Goal: Task Accomplishment & Management: Complete application form

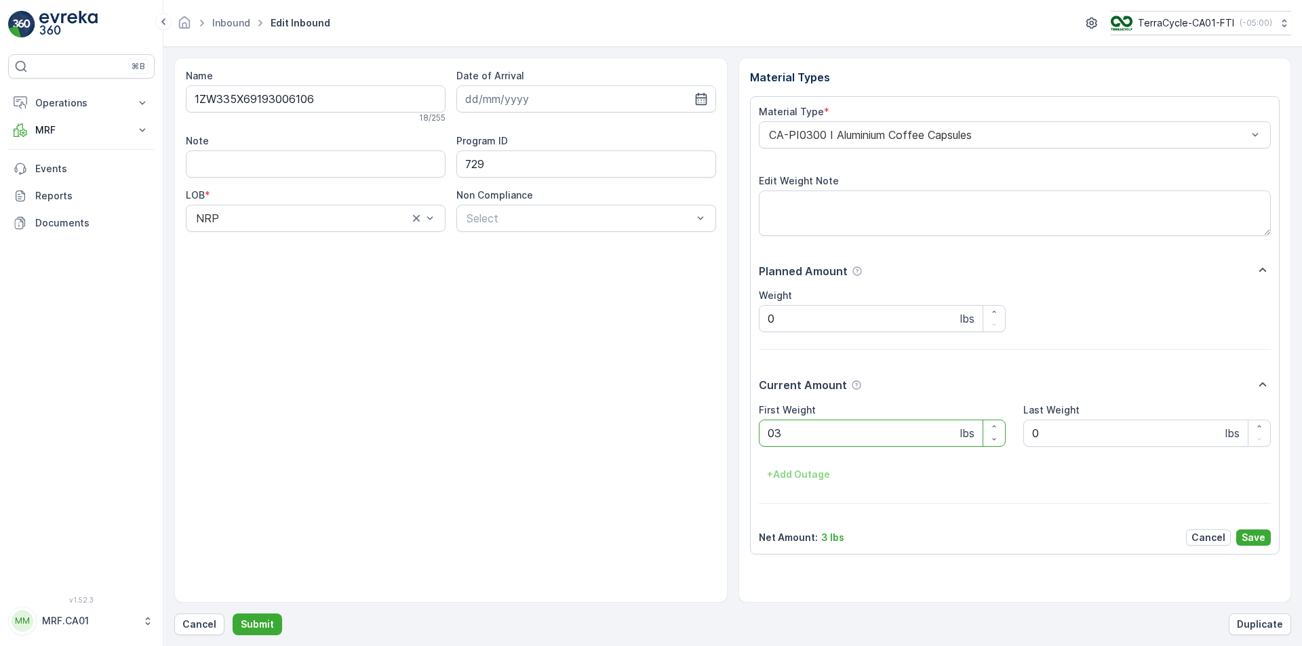
type Weight "030"
click at [233, 614] on button "Submit" at bounding box center [258, 625] width 50 height 22
type Weight "029"
click at [233, 614] on button "Submit" at bounding box center [258, 625] width 50 height 22
type Weight "034"
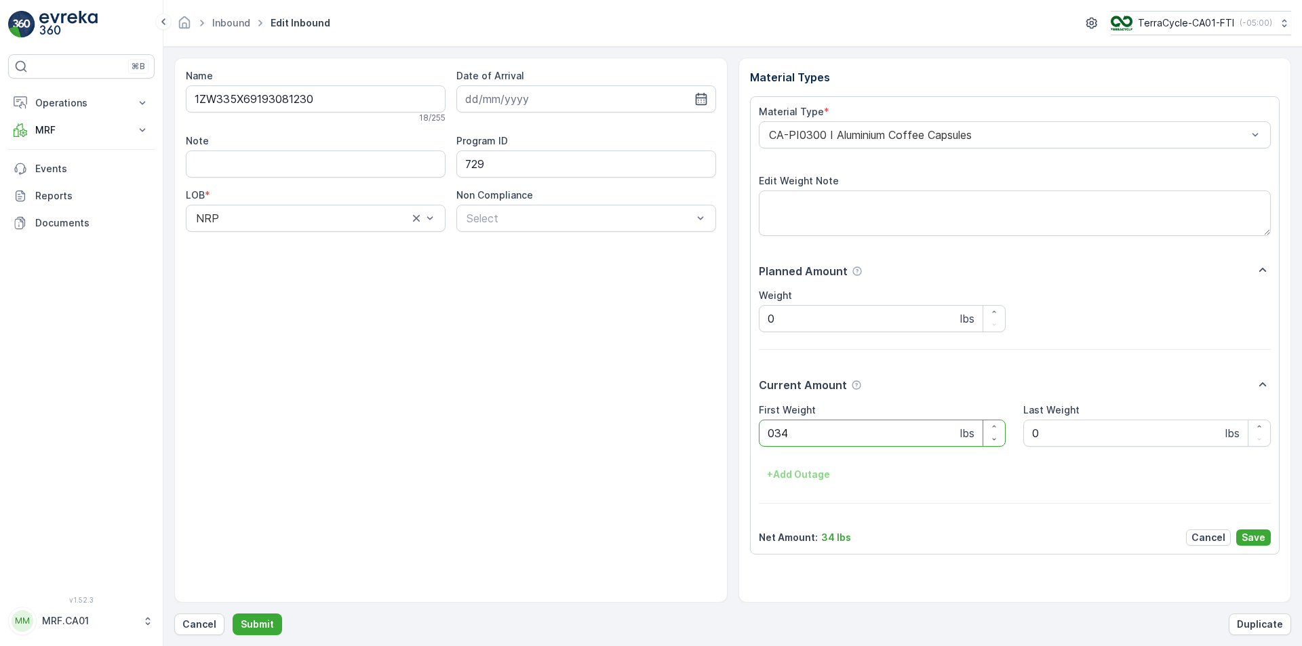
click at [233, 614] on button "Submit" at bounding box center [258, 625] width 50 height 22
type Weight "031"
click at [233, 614] on button "Submit" at bounding box center [258, 625] width 50 height 22
type Weight "036"
click at [233, 614] on button "Submit" at bounding box center [258, 625] width 50 height 22
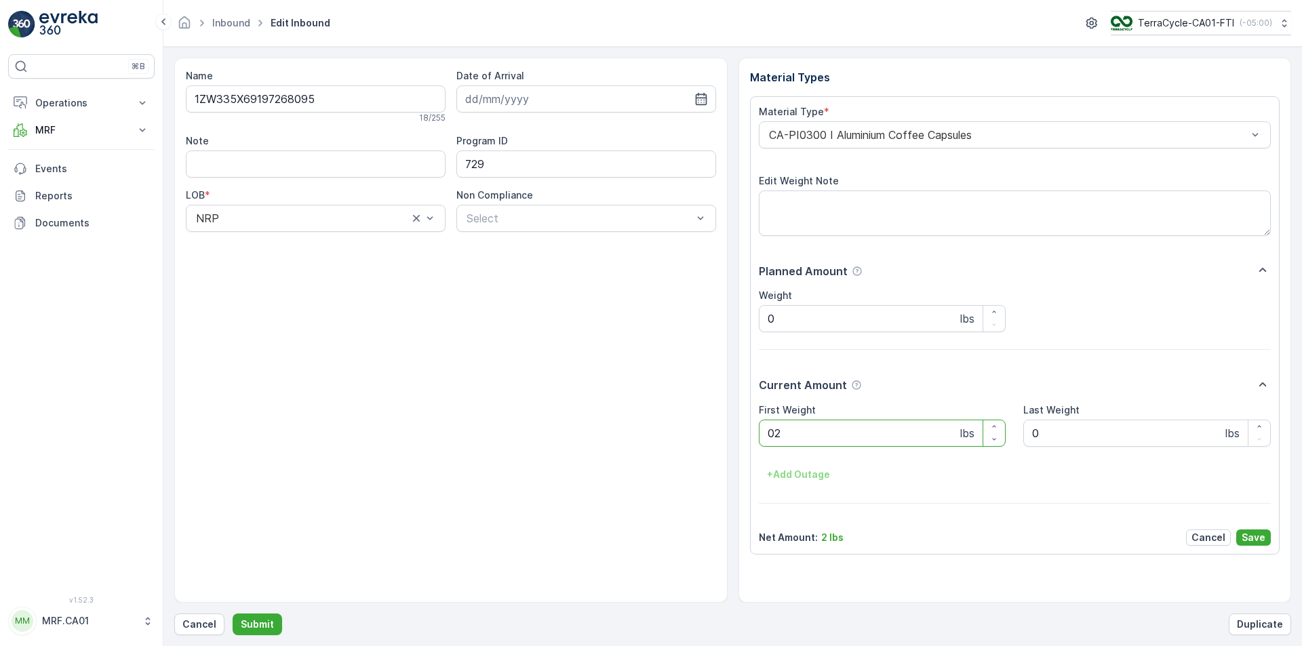
type Weight "028"
click at [233, 614] on button "Submit" at bounding box center [258, 625] width 50 height 22
type Weight "032"
click at [233, 614] on button "Submit" at bounding box center [258, 625] width 50 height 22
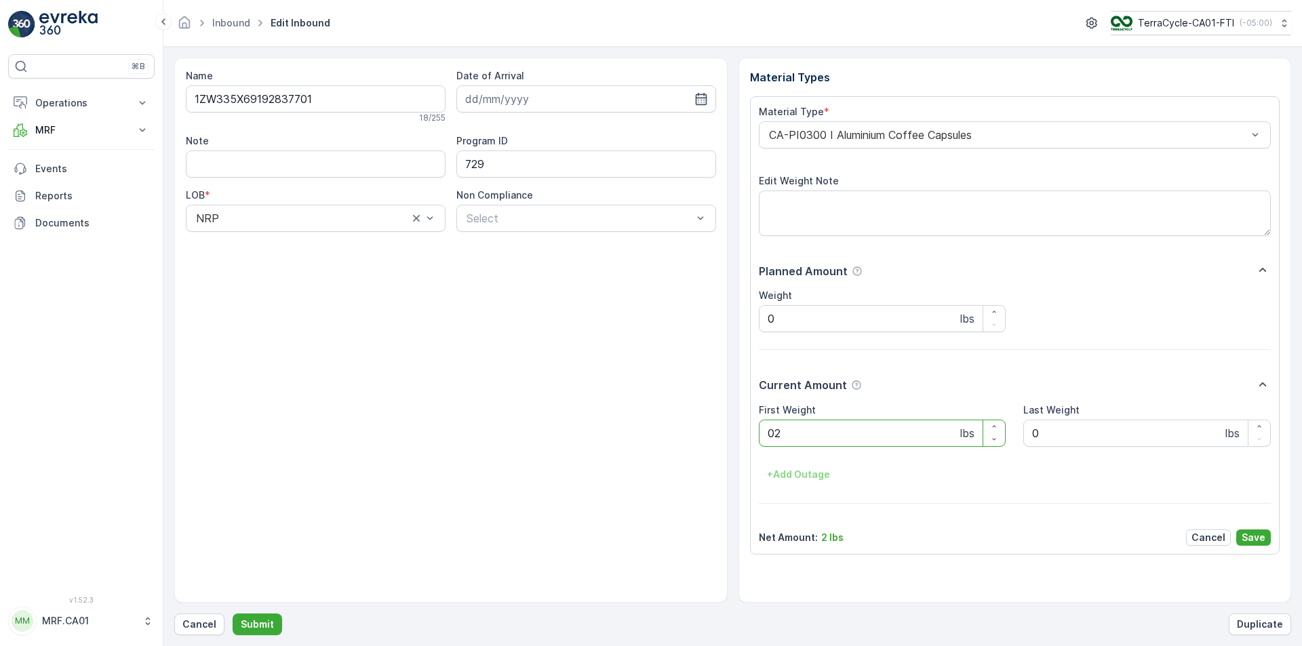
type Weight "022"
click at [233, 614] on button "Submit" at bounding box center [258, 625] width 50 height 22
type Weight "042"
click at [233, 614] on button "Submit" at bounding box center [258, 625] width 50 height 22
type Weight "037"
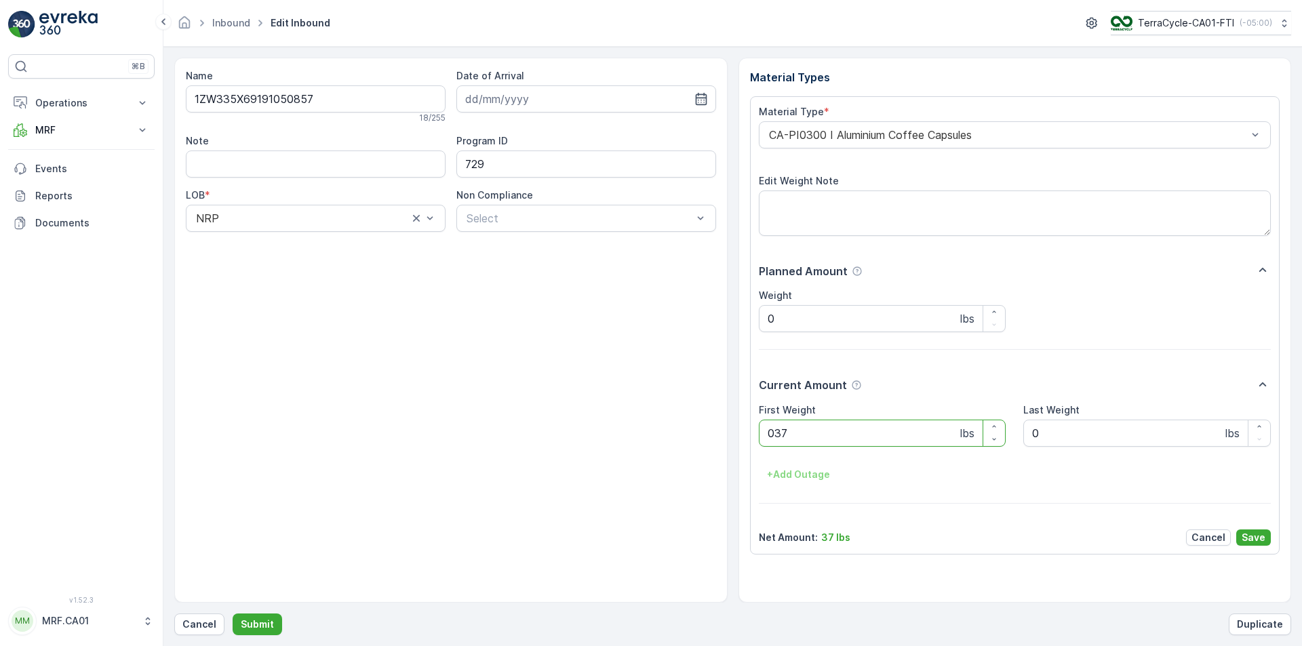
click at [233, 614] on button "Submit" at bounding box center [258, 625] width 50 height 22
type Weight "037"
click at [233, 614] on button "Submit" at bounding box center [258, 625] width 50 height 22
type Weight "50.42408510113358539"
click at [233, 614] on button "Submit" at bounding box center [258, 625] width 50 height 22
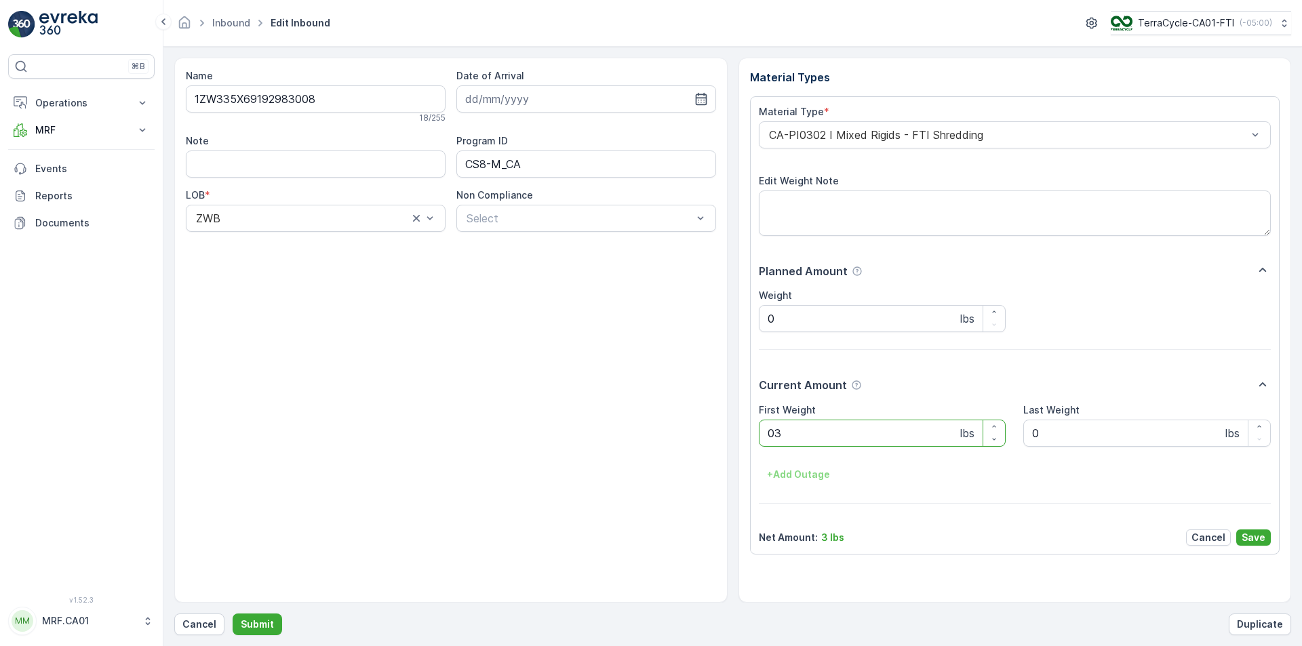
type Weight "038"
click at [233, 614] on button "Submit" at bounding box center [258, 625] width 50 height 22
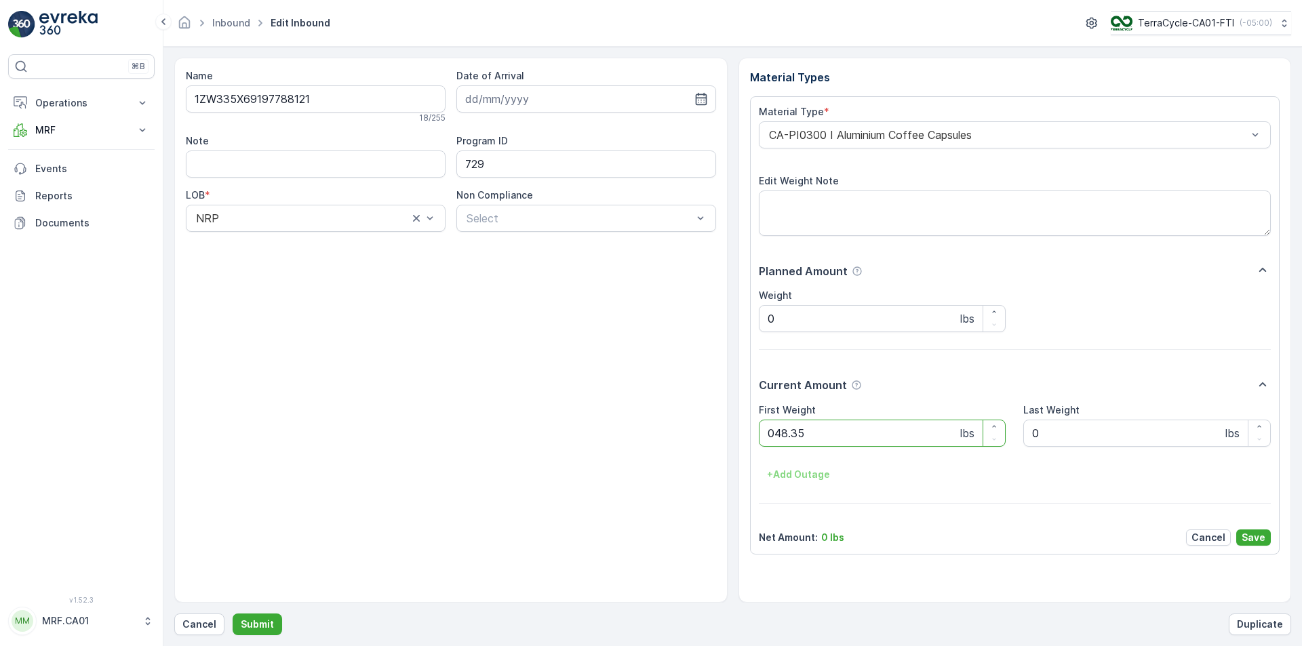
click at [233, 614] on button "Submit" at bounding box center [258, 625] width 50 height 22
type Weight "062"
click at [233, 614] on button "Submit" at bounding box center [258, 625] width 50 height 22
type Weight "035"
click at [233, 614] on button "Submit" at bounding box center [258, 625] width 50 height 22
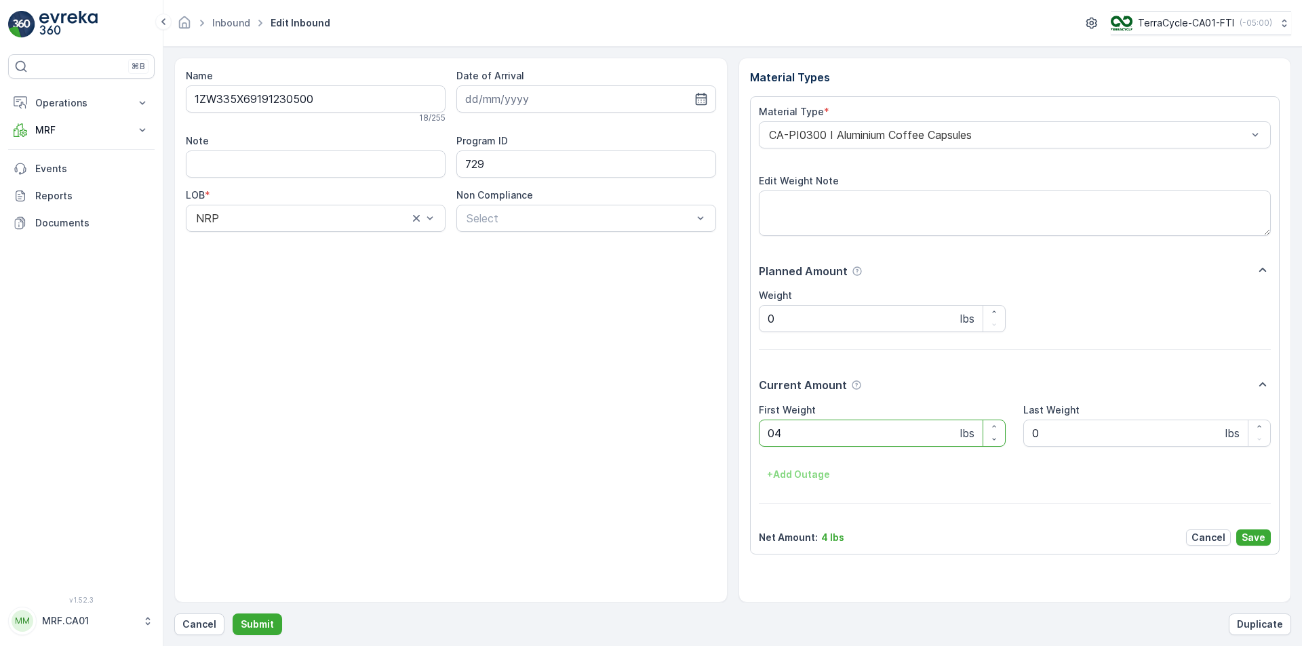
type Weight "044"
click at [233, 614] on button "Submit" at bounding box center [258, 625] width 50 height 22
type Weight "034"
click at [233, 614] on button "Submit" at bounding box center [258, 625] width 50 height 22
type Weight "040"
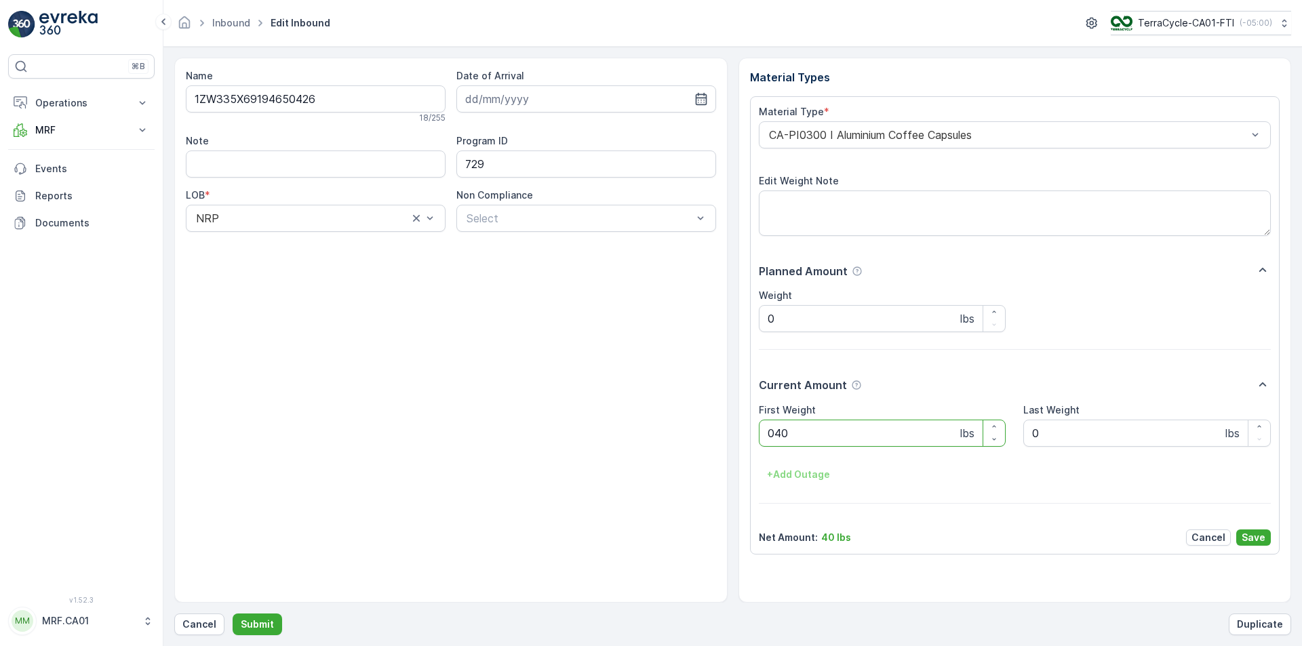
click at [233, 614] on button "Submit" at bounding box center [258, 625] width 50 height 22
type Weight "031"
click at [233, 614] on button "Submit" at bounding box center [258, 625] width 50 height 22
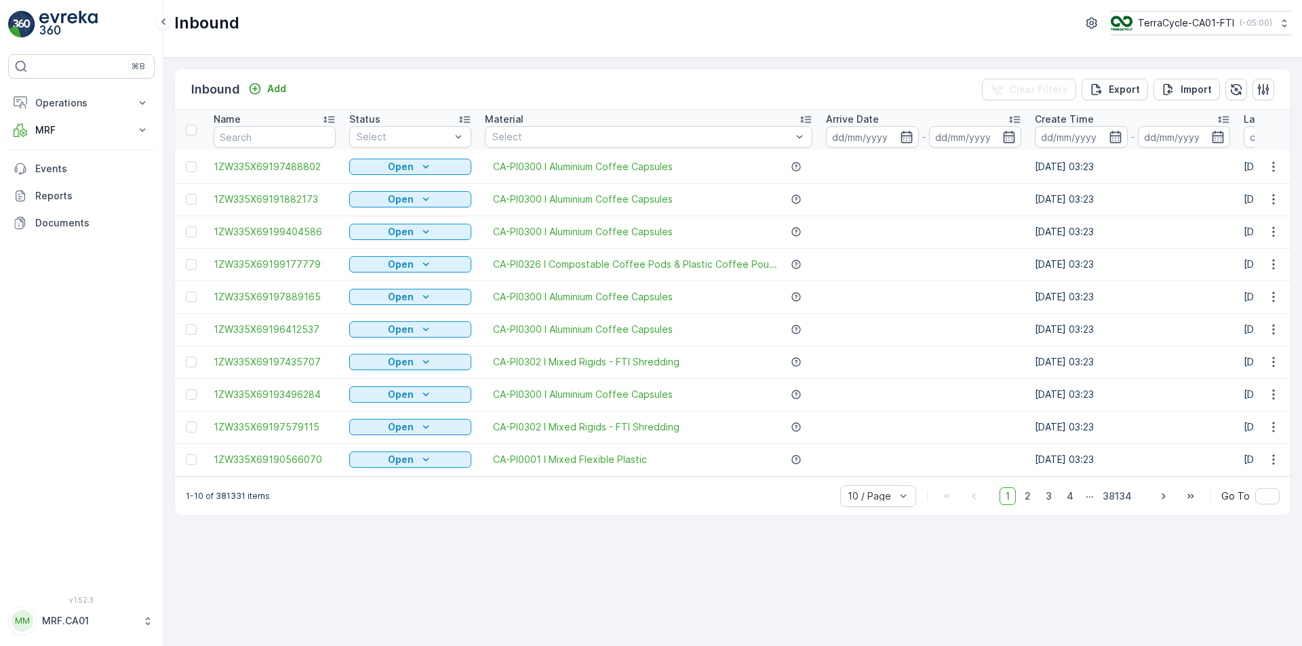
click at [281, 80] on div "Inbound Add" at bounding box center [241, 89] width 100 height 19
click at [281, 87] on p "Add" at bounding box center [276, 89] width 19 height 14
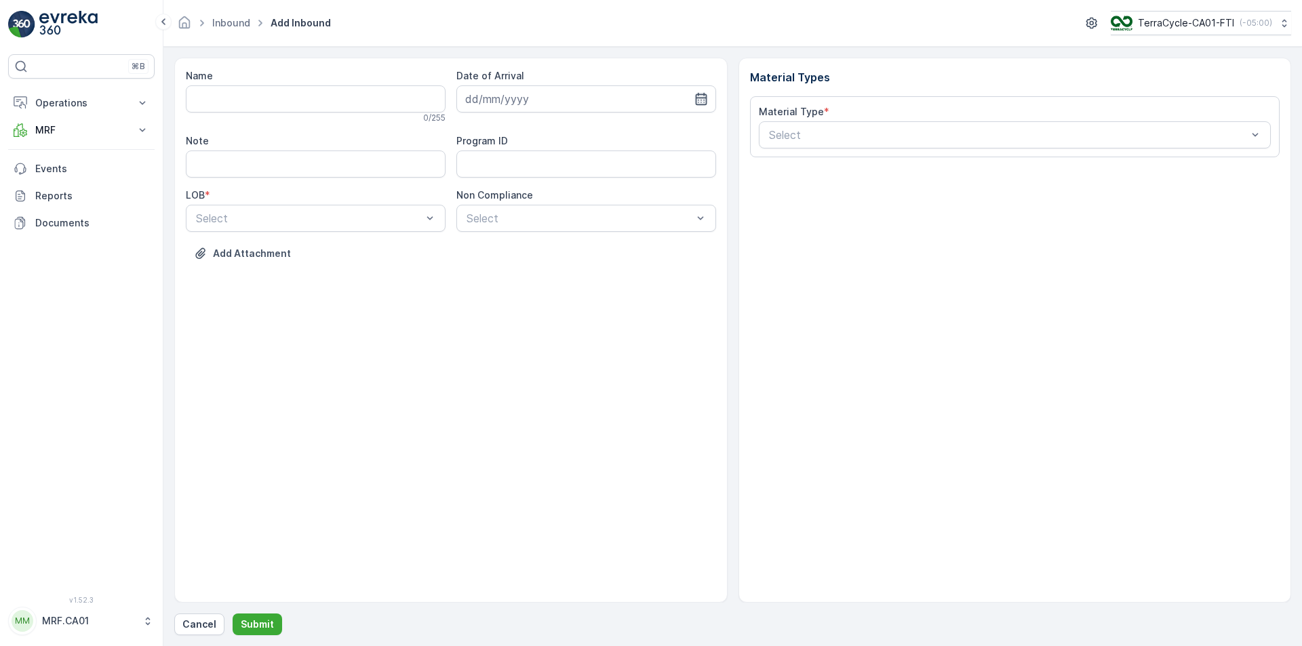
click at [708, 103] on input at bounding box center [586, 98] width 260 height 27
click at [524, 239] on div "14" at bounding box center [528, 240] width 22 height 22
type input "[DATE]"
drag, startPoint x: 378, startPoint y: 250, endPoint x: 469, endPoint y: 212, distance: 98.2
click at [378, 249] on div "NRP" at bounding box center [315, 251] width 243 height 12
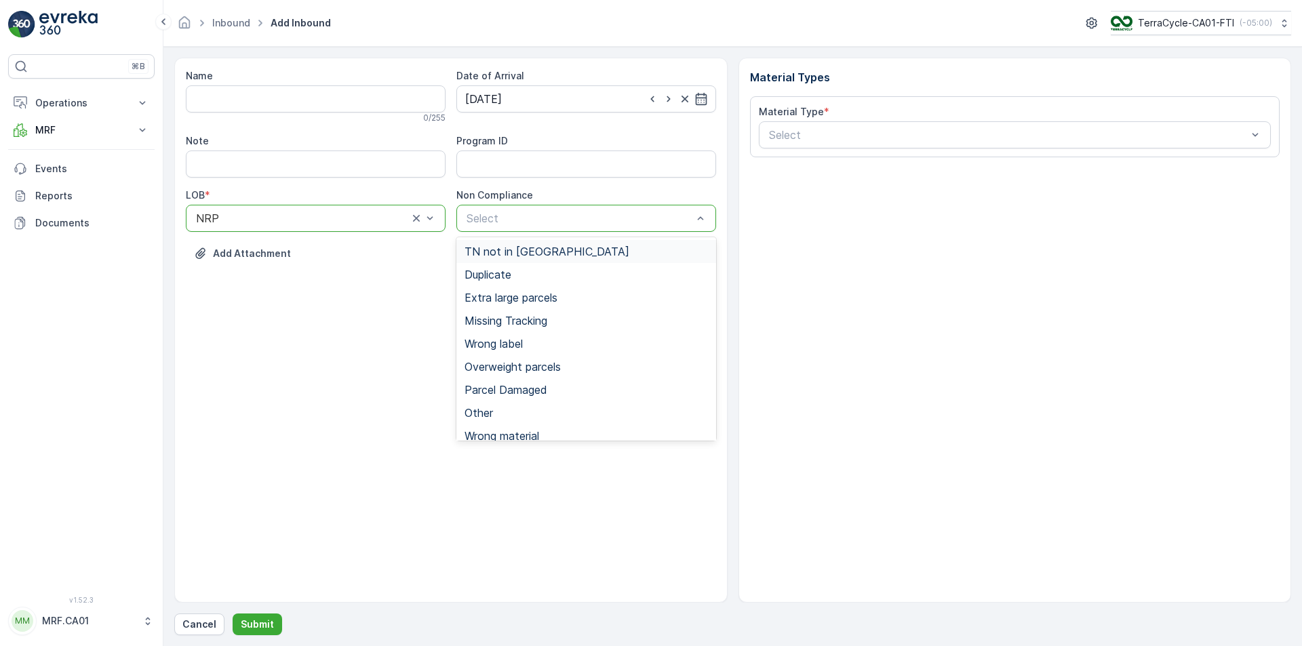
click at [504, 210] on div "Select" at bounding box center [586, 218] width 260 height 27
drag, startPoint x: 534, startPoint y: 319, endPoint x: 897, endPoint y: 135, distance: 406.1
click at [540, 317] on span "Missing Tracking" at bounding box center [506, 321] width 83 height 12
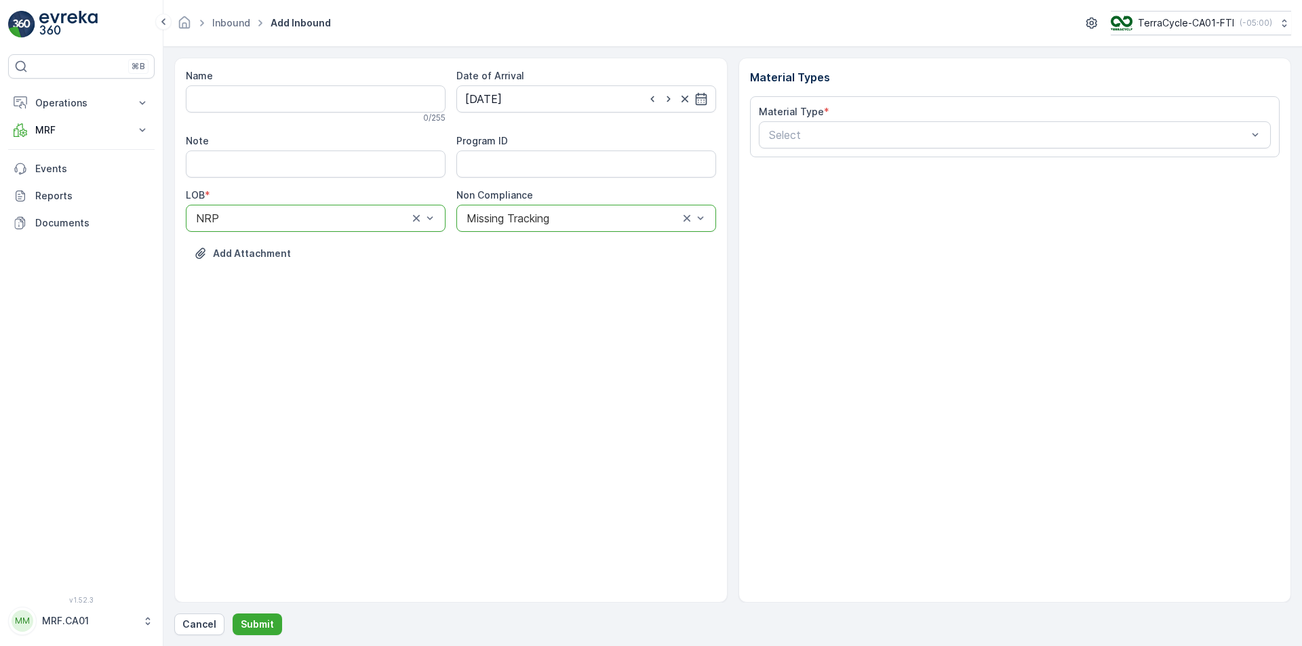
click at [907, 119] on div "Material Type * Select" at bounding box center [1015, 126] width 513 height 43
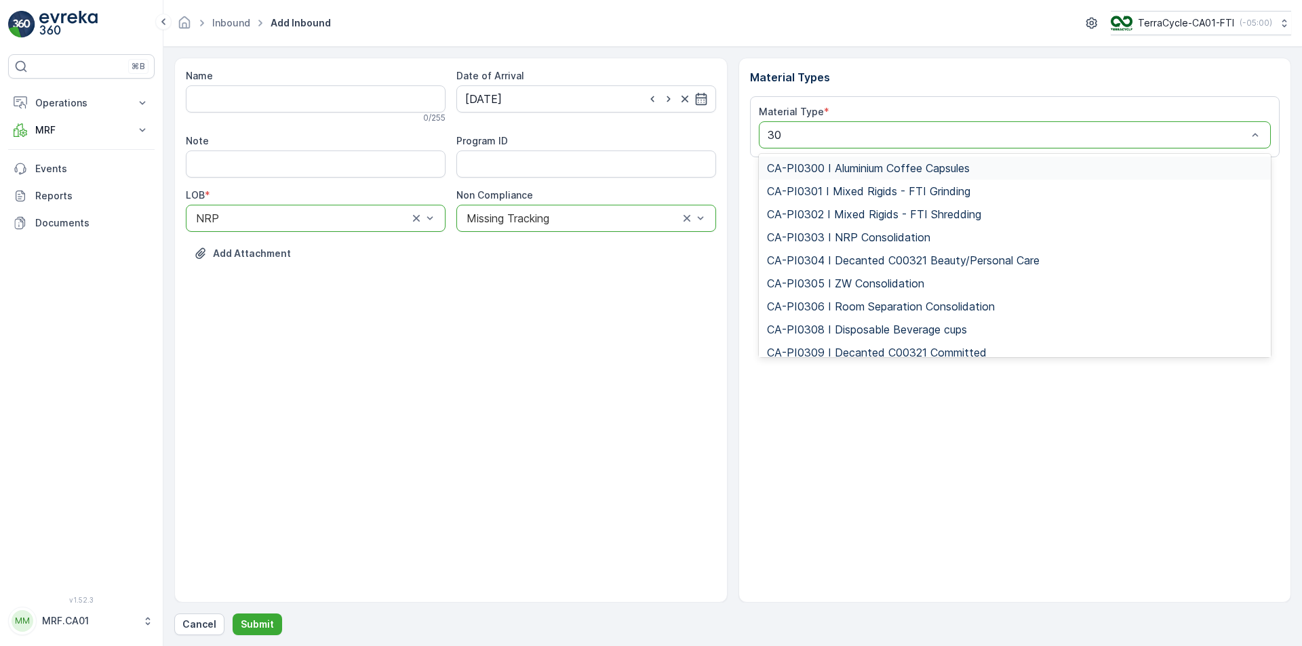
type input "300"
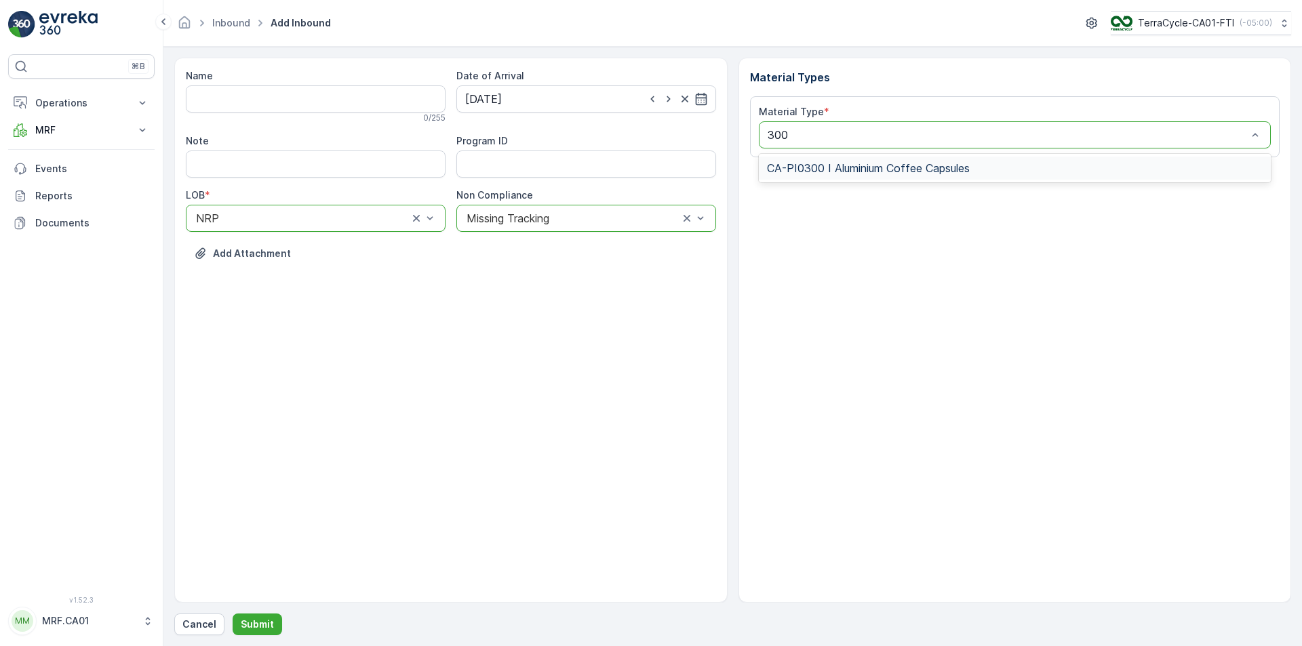
click at [920, 163] on span "CA-PI0300 I Aluminium Coffee Capsules" at bounding box center [868, 168] width 203 height 12
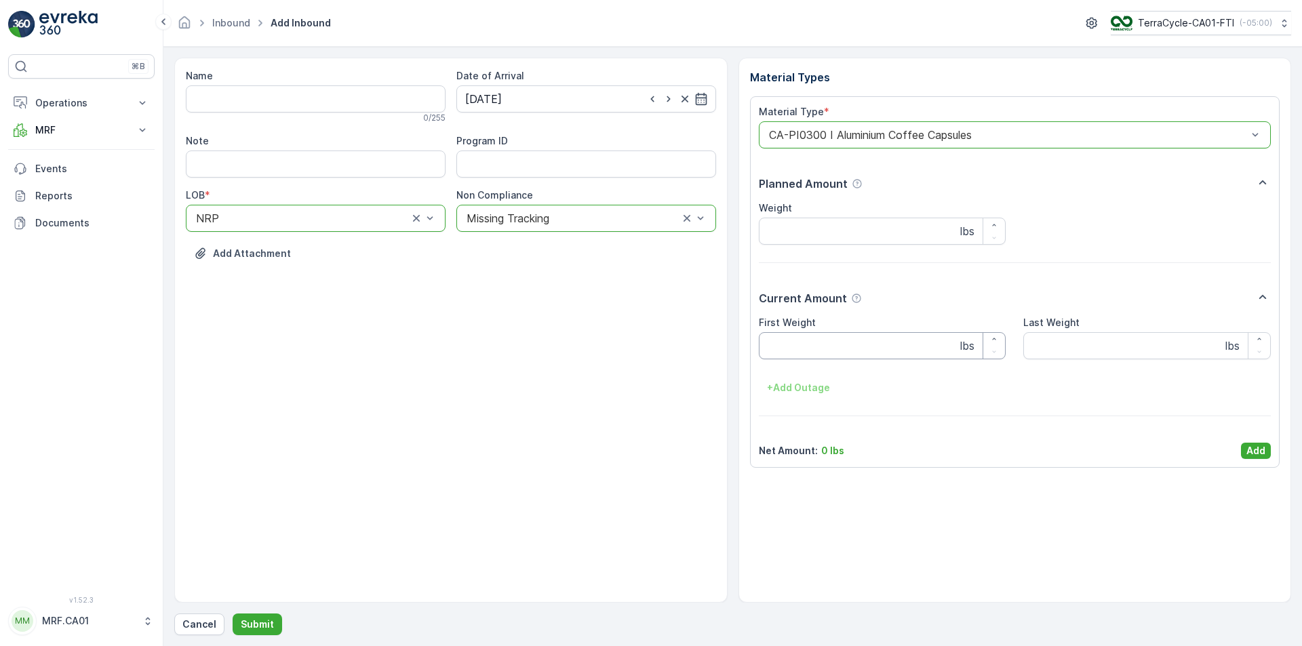
click at [856, 342] on Weight "First Weight" at bounding box center [883, 345] width 248 height 27
type Weight "40"
click at [1250, 454] on p "Add" at bounding box center [1255, 451] width 19 height 14
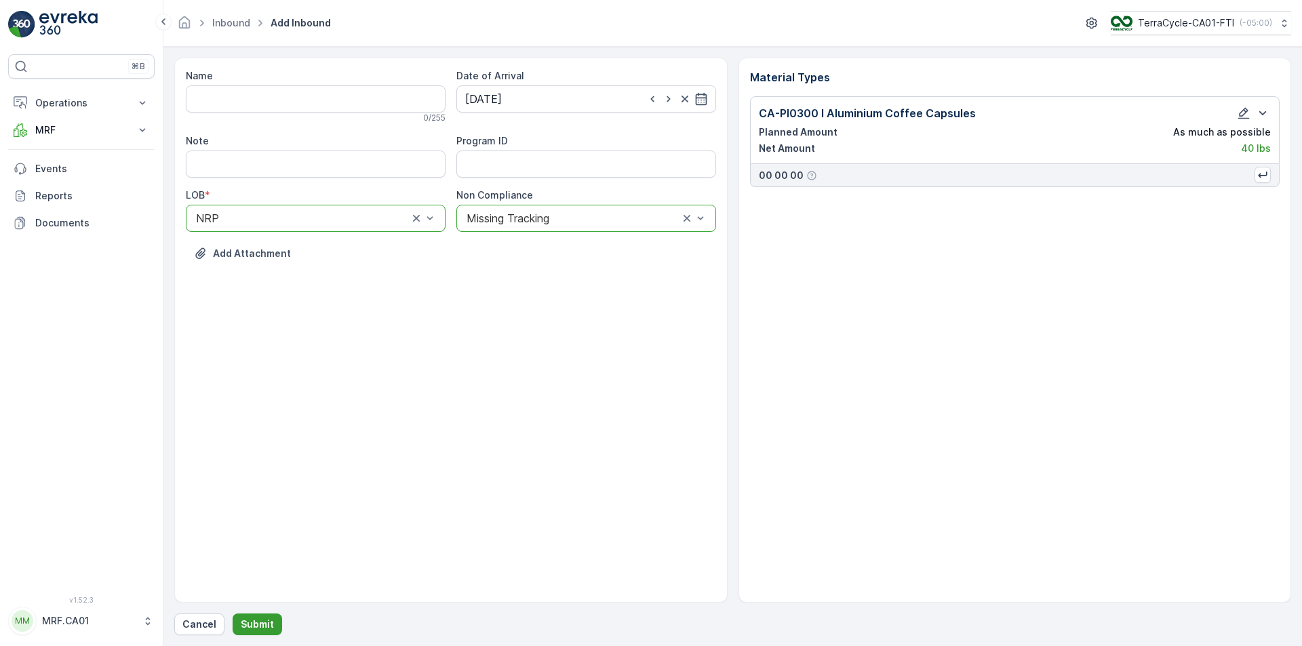
click at [262, 618] on p "Submit" at bounding box center [257, 625] width 33 height 14
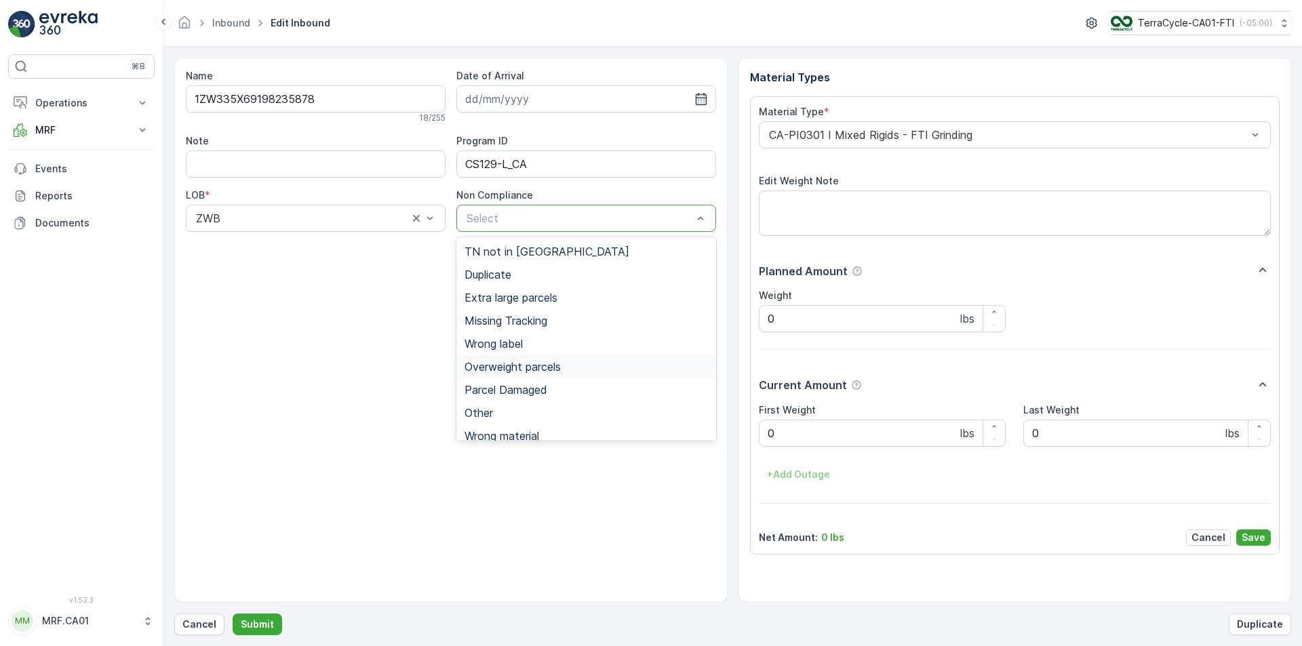
click at [515, 366] on span "Overweight parcels" at bounding box center [513, 367] width 96 height 12
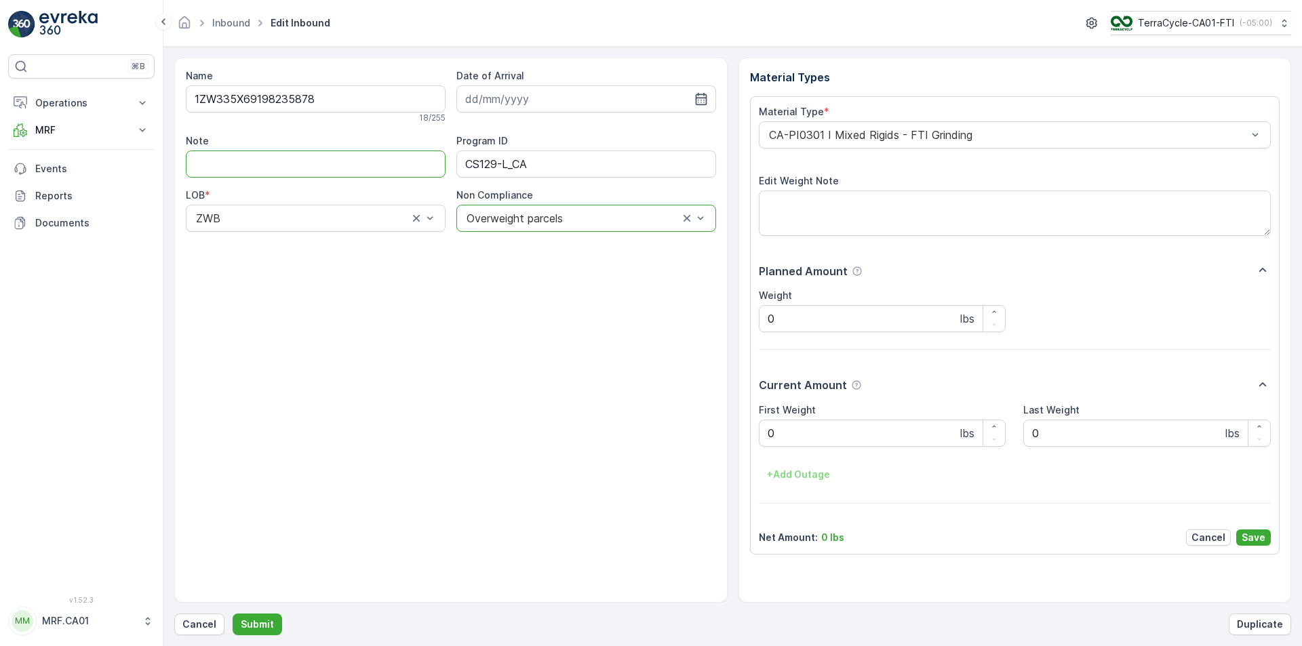
click at [232, 166] on input "Note" at bounding box center [316, 164] width 260 height 27
type input "OVERWEIGHT"
click at [258, 163] on input "OVERWEIGHT" at bounding box center [316, 164] width 260 height 27
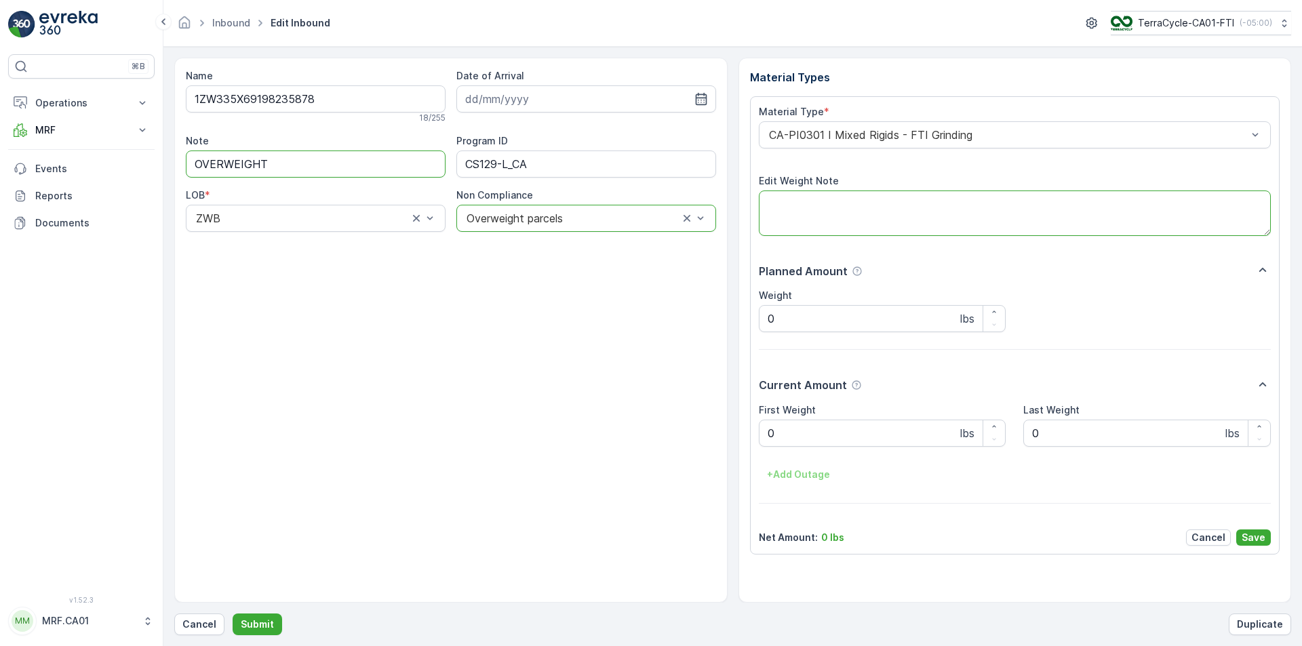
click at [889, 213] on textarea "Edit Weight Note" at bounding box center [1015, 213] width 513 height 45
paste textarea "OVERWEIGHT"
type textarea "OVERWEIGHT"
click at [814, 429] on Weight "0" at bounding box center [883, 433] width 248 height 27
drag, startPoint x: 795, startPoint y: 429, endPoint x: 714, endPoint y: 433, distance: 81.5
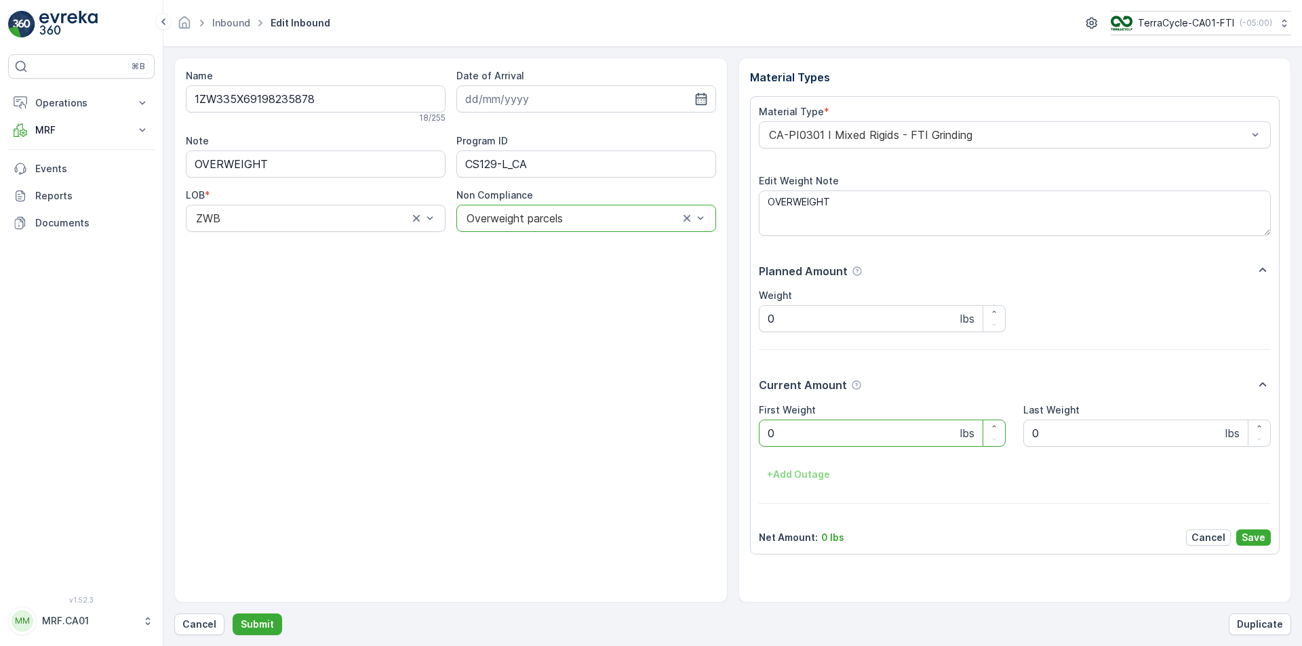
click at [714, 433] on div "Name 1ZW335X69198235878 18 / 255 Date of Arrival Note OVERWEIGHT Program ID CS1…" at bounding box center [732, 330] width 1117 height 545
type Weight "111"
click at [1260, 535] on p "Save" at bounding box center [1254, 538] width 24 height 14
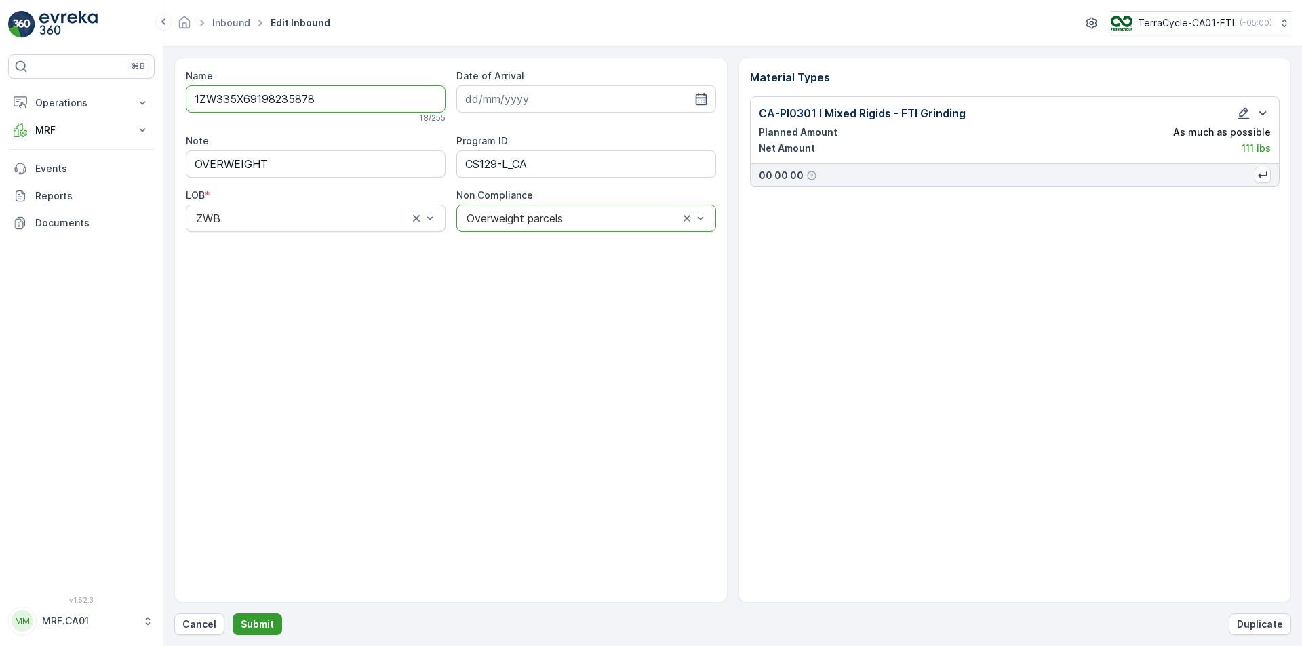
click at [266, 623] on p "Submit" at bounding box center [257, 625] width 33 height 14
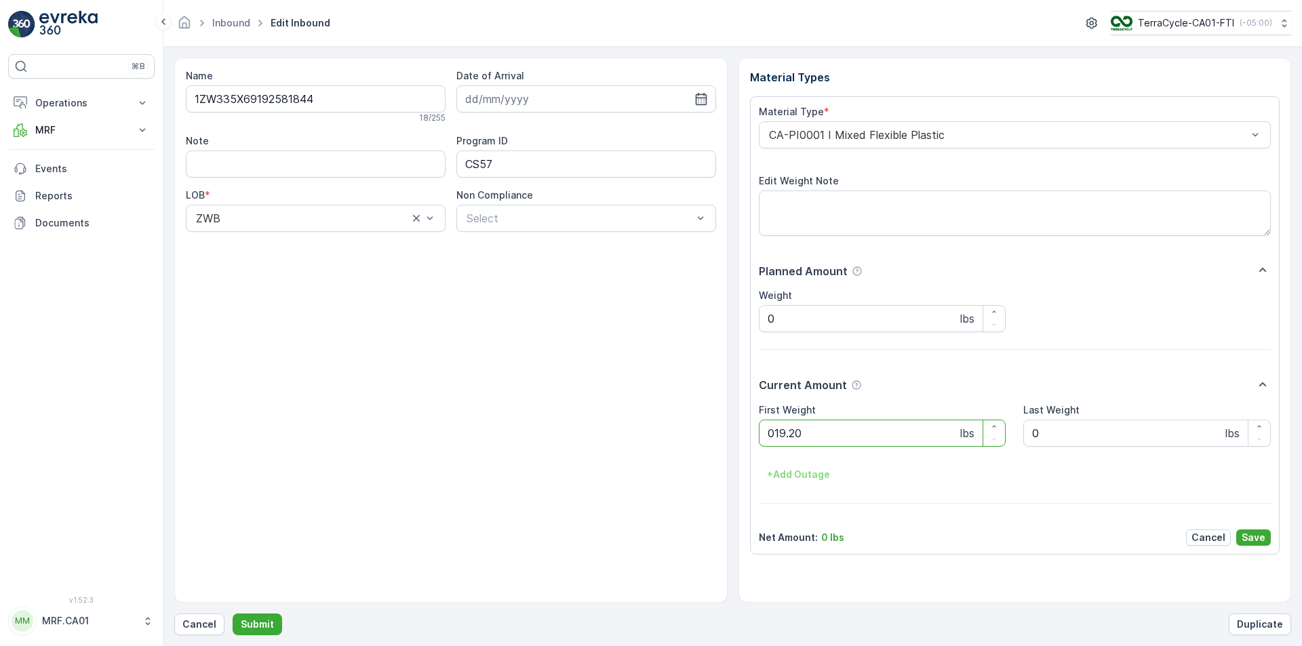
click at [233, 614] on button "Submit" at bounding box center [258, 625] width 50 height 22
type Weight "044"
click at [233, 614] on button "Submit" at bounding box center [258, 625] width 50 height 22
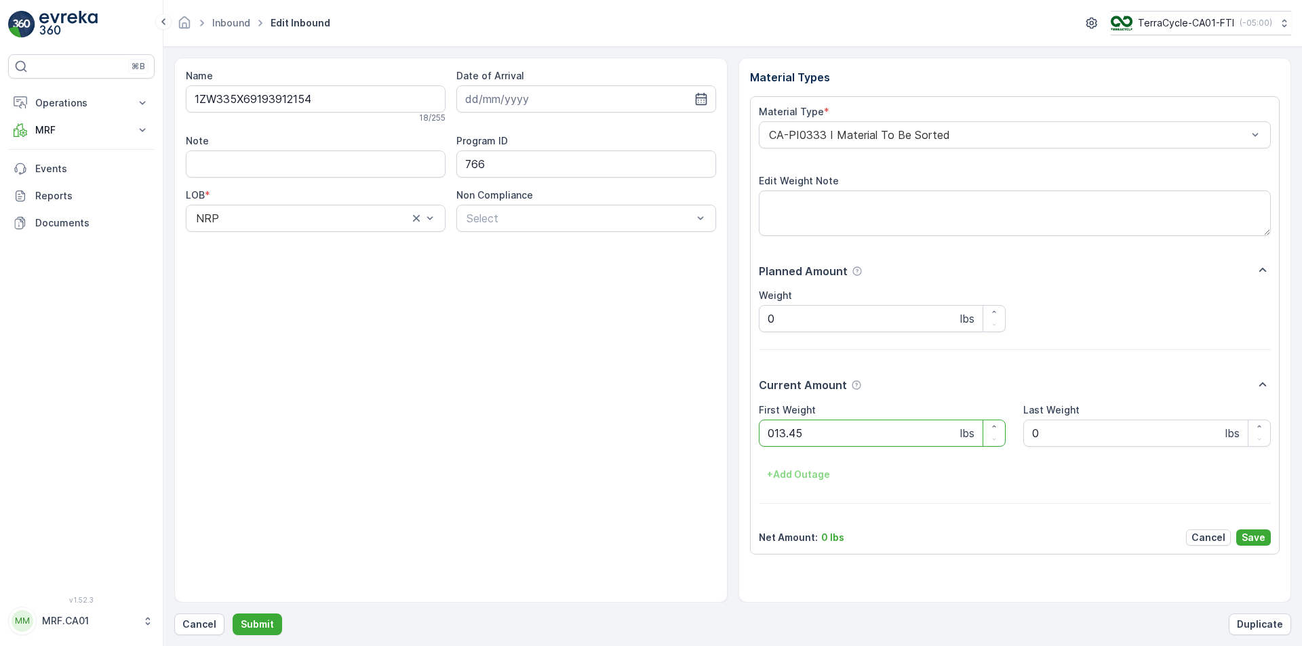
click at [233, 614] on button "Submit" at bounding box center [258, 625] width 50 height 22
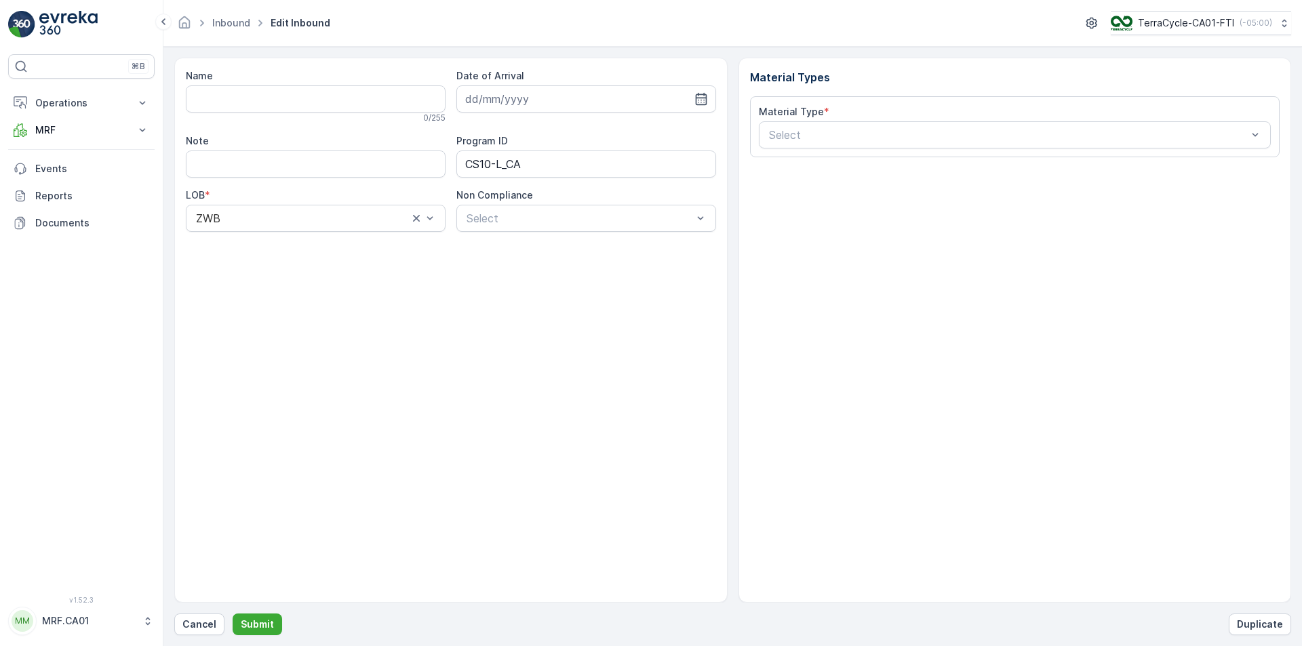
type input "1ZW335X69195520814"
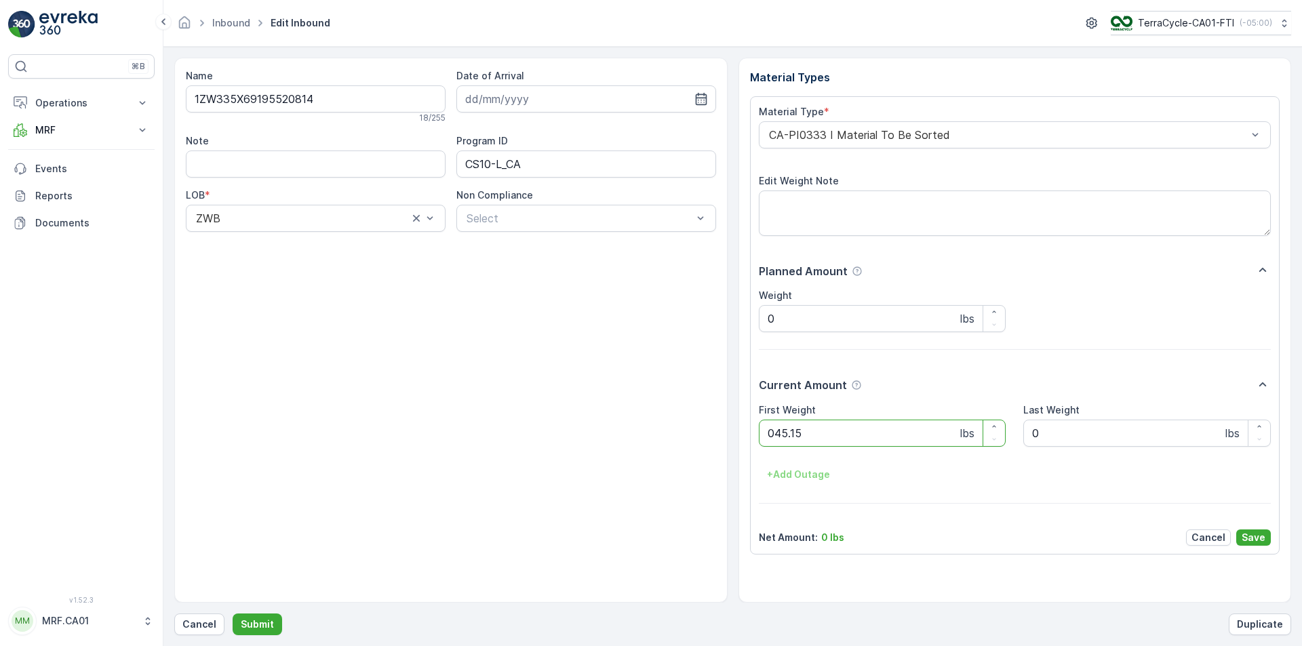
click at [233, 614] on button "Submit" at bounding box center [258, 625] width 50 height 22
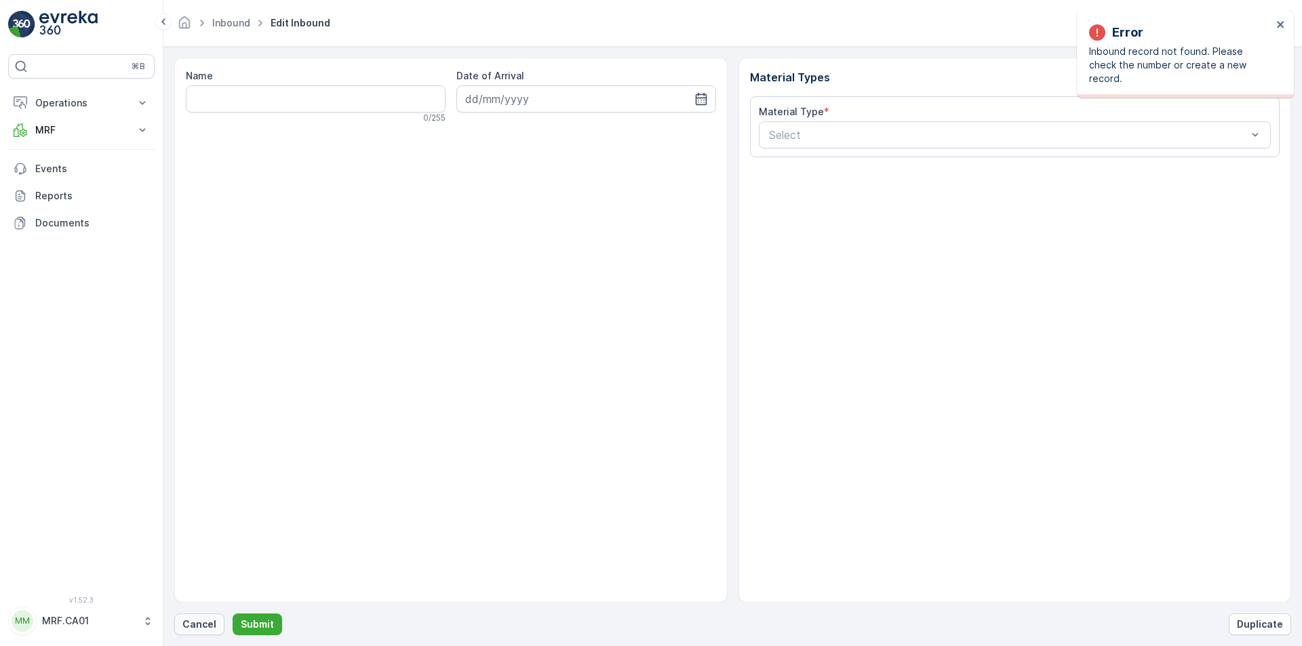
click at [211, 619] on p "Cancel" at bounding box center [199, 625] width 34 height 14
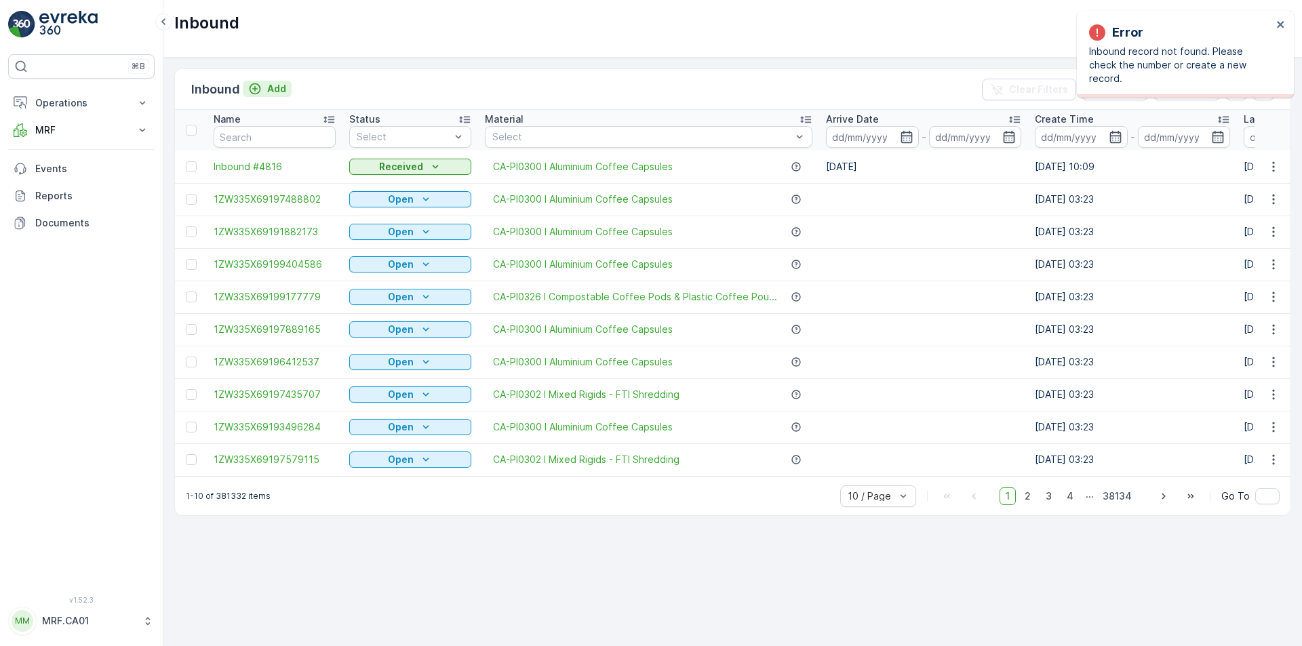
click at [271, 87] on p "Add" at bounding box center [276, 89] width 19 height 14
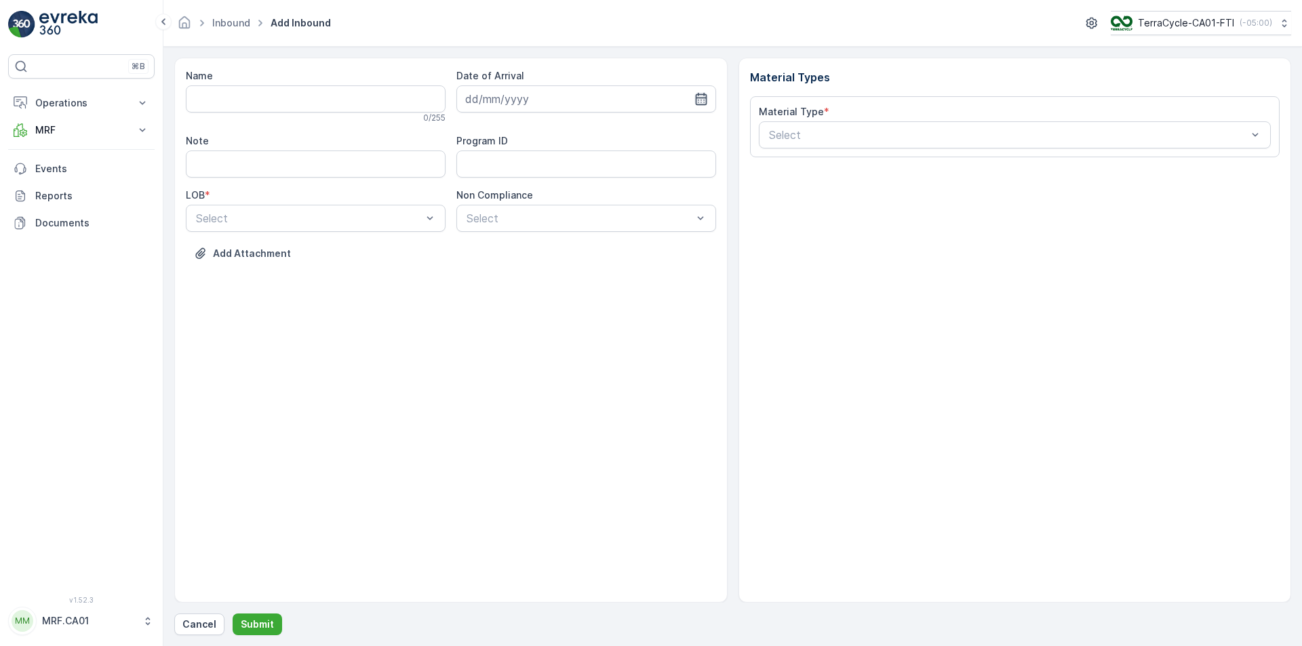
click at [707, 100] on icon "button" at bounding box center [701, 99] width 14 height 14
click at [526, 242] on div "14" at bounding box center [528, 240] width 22 height 22
type input "[DATE]"
click at [352, 266] on div "ZWB" at bounding box center [316, 274] width 260 height 23
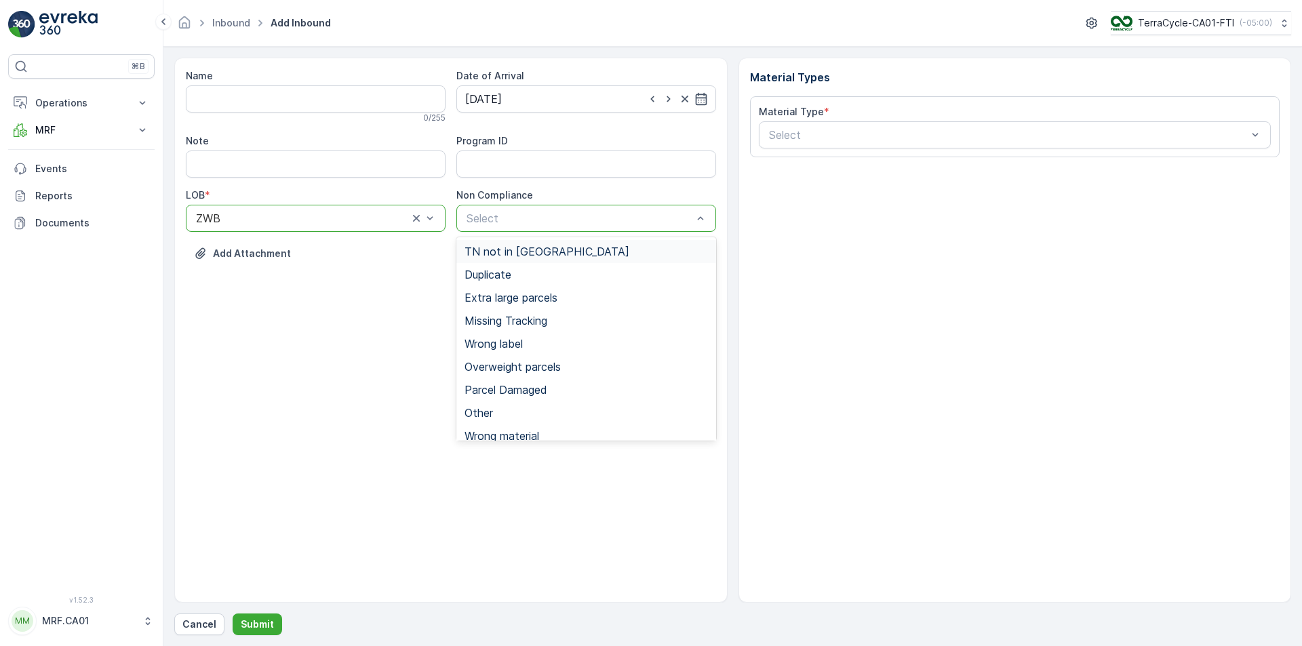
click at [551, 250] on div "TN not in [GEOGRAPHIC_DATA]" at bounding box center [586, 251] width 243 height 12
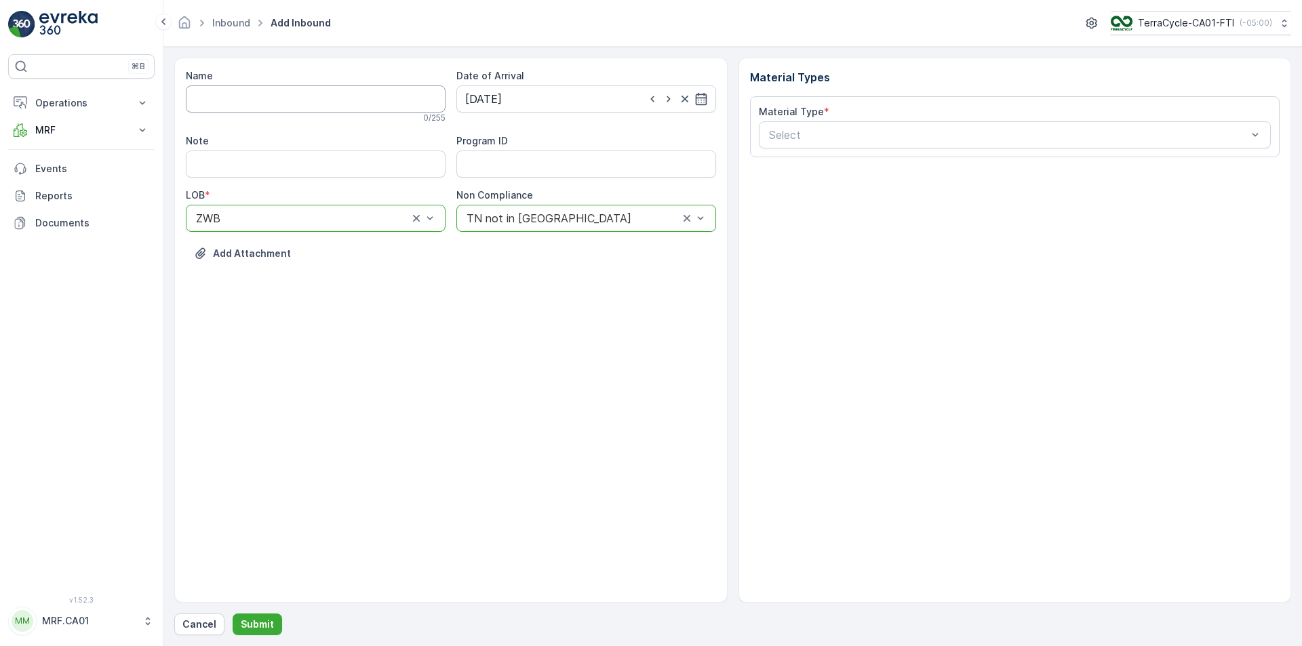
click at [395, 106] on input "Name" at bounding box center [316, 98] width 260 height 27
type input "1ZW335X69198999660"
click at [233, 614] on button "Submit" at bounding box center [258, 625] width 50 height 22
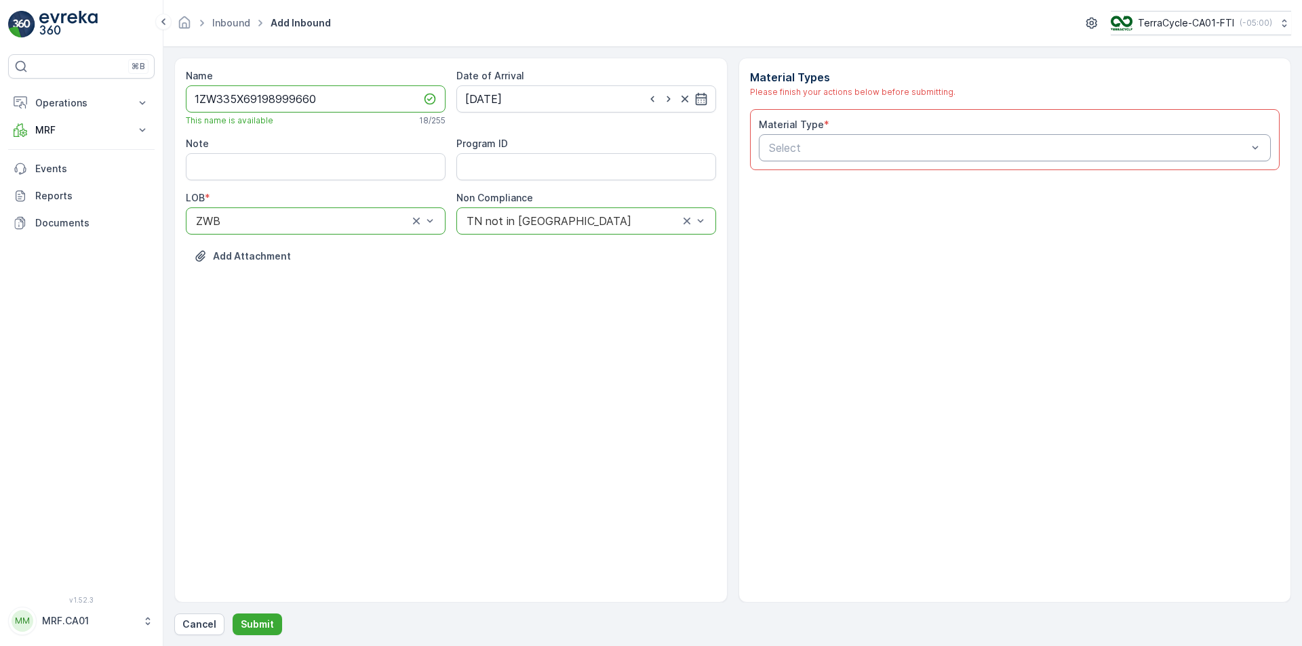
click at [920, 157] on div "Select" at bounding box center [1015, 147] width 513 height 27
type input "302"
click at [903, 184] on span "CA-PI0302 I Mixed Rigids - FTI Shredding" at bounding box center [874, 181] width 214 height 12
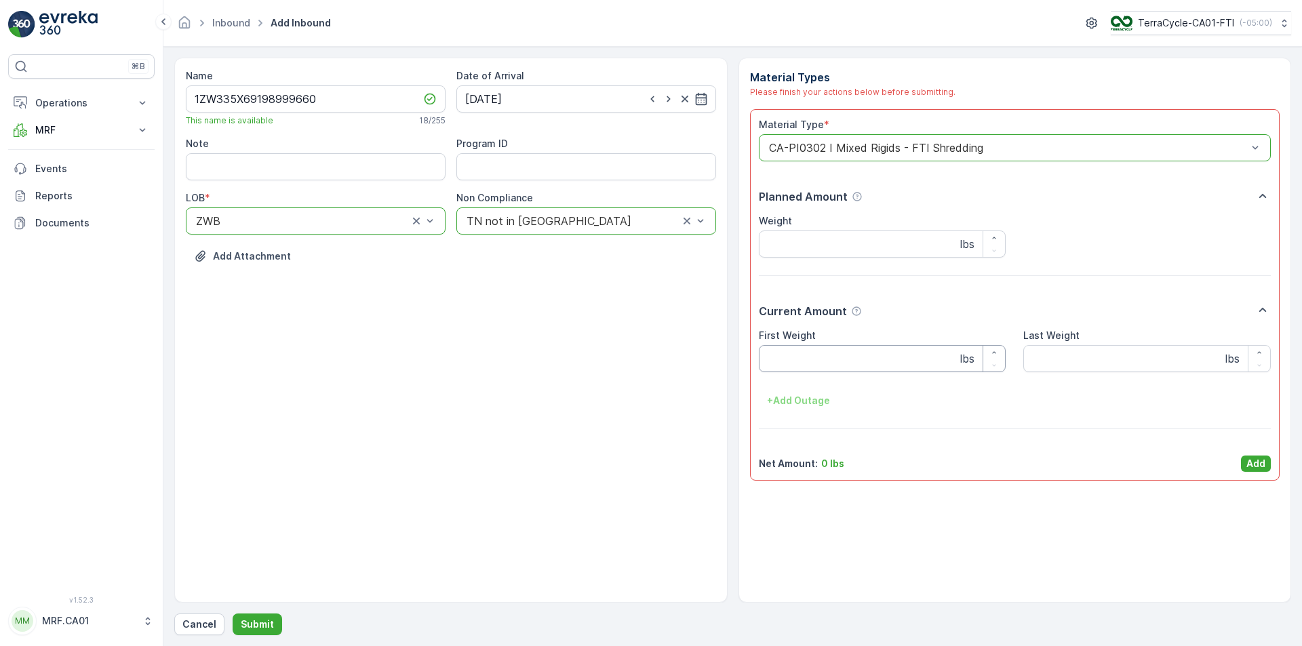
click at [842, 347] on Weight "First Weight" at bounding box center [883, 358] width 248 height 27
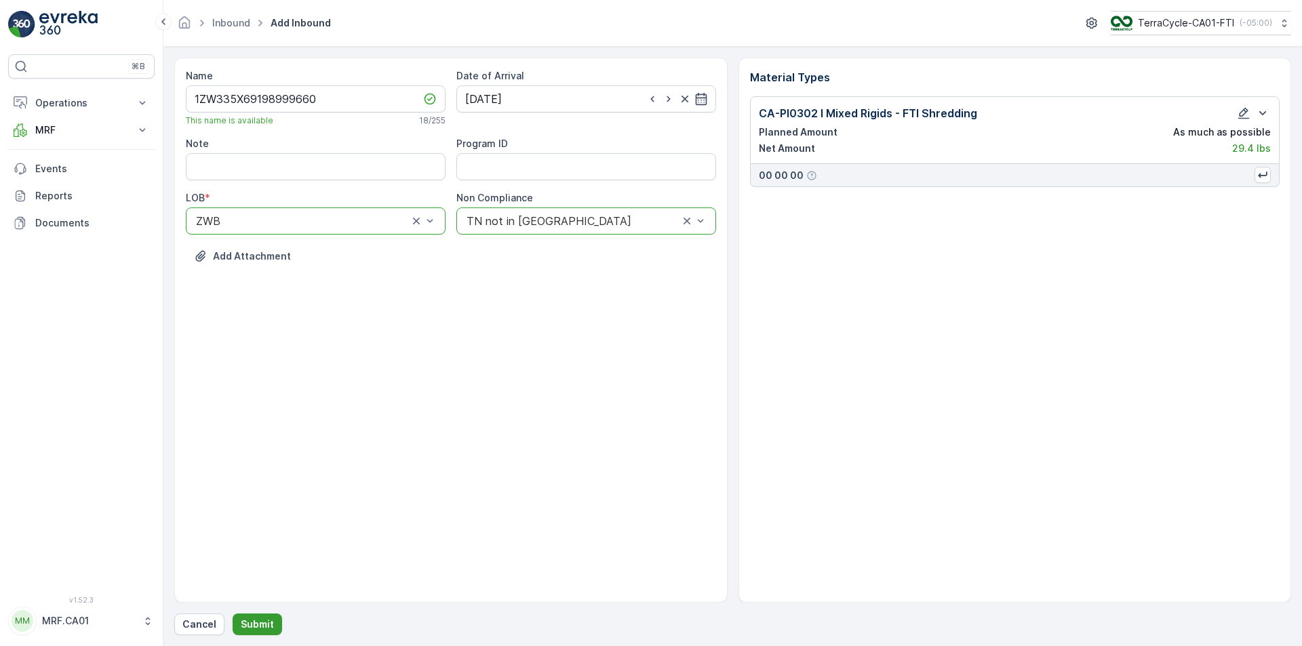
click at [264, 616] on button "Submit" at bounding box center [258, 625] width 50 height 22
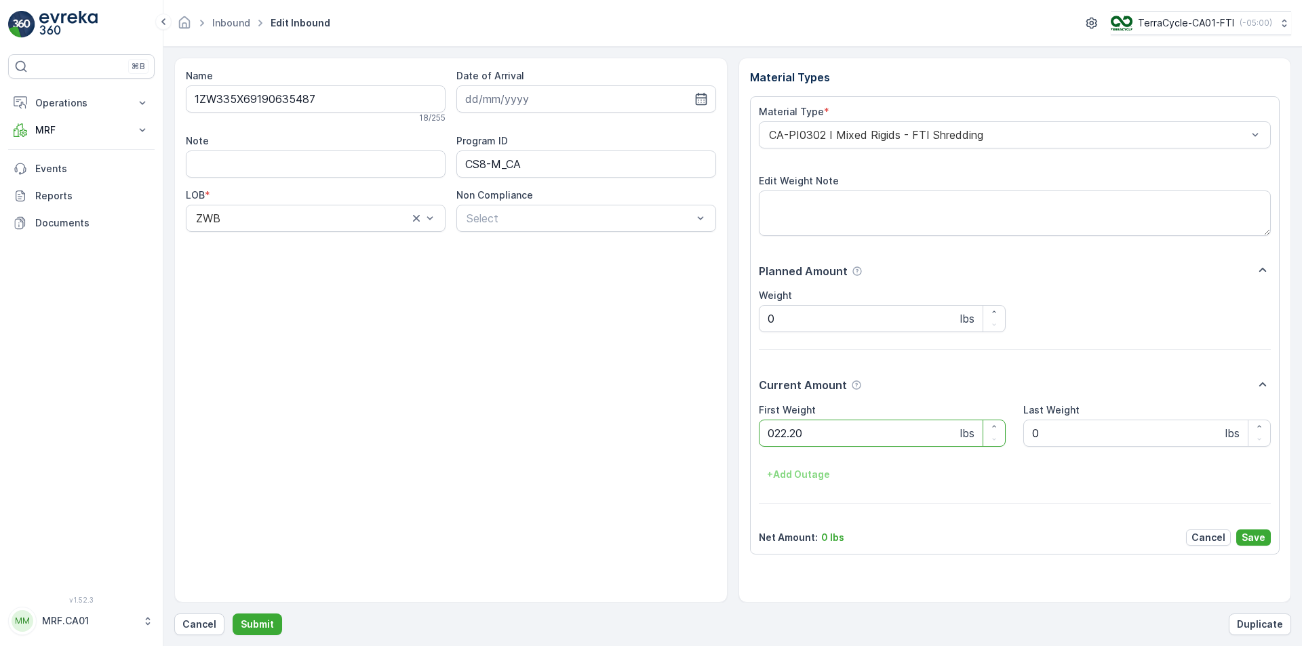
click at [233, 614] on button "Submit" at bounding box center [258, 625] width 50 height 22
type Weight "034"
click at [233, 614] on button "Submit" at bounding box center [258, 625] width 50 height 22
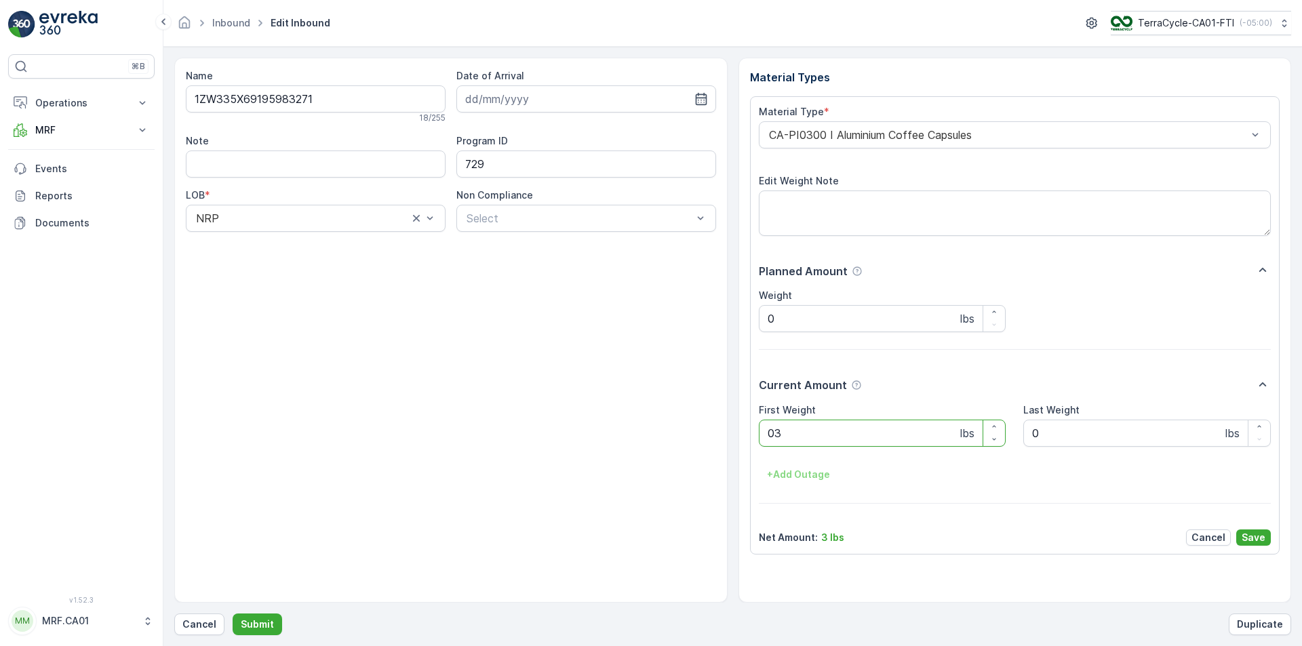
type Weight "035"
click at [233, 614] on button "Submit" at bounding box center [258, 625] width 50 height 22
type Weight "037"
click at [233, 614] on button "Submit" at bounding box center [258, 625] width 50 height 22
type Weight "035"
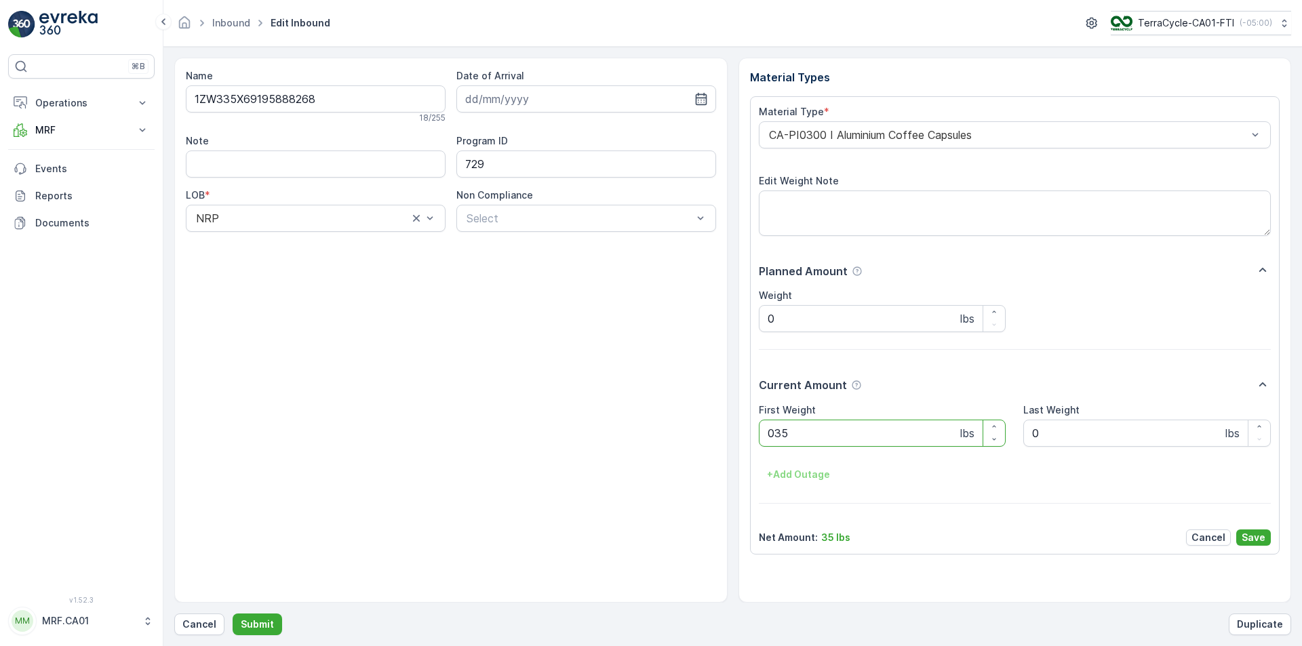
click at [233, 614] on button "Submit" at bounding box center [258, 625] width 50 height 22
type Weight "038"
click at [233, 614] on button "Submit" at bounding box center [258, 625] width 50 height 22
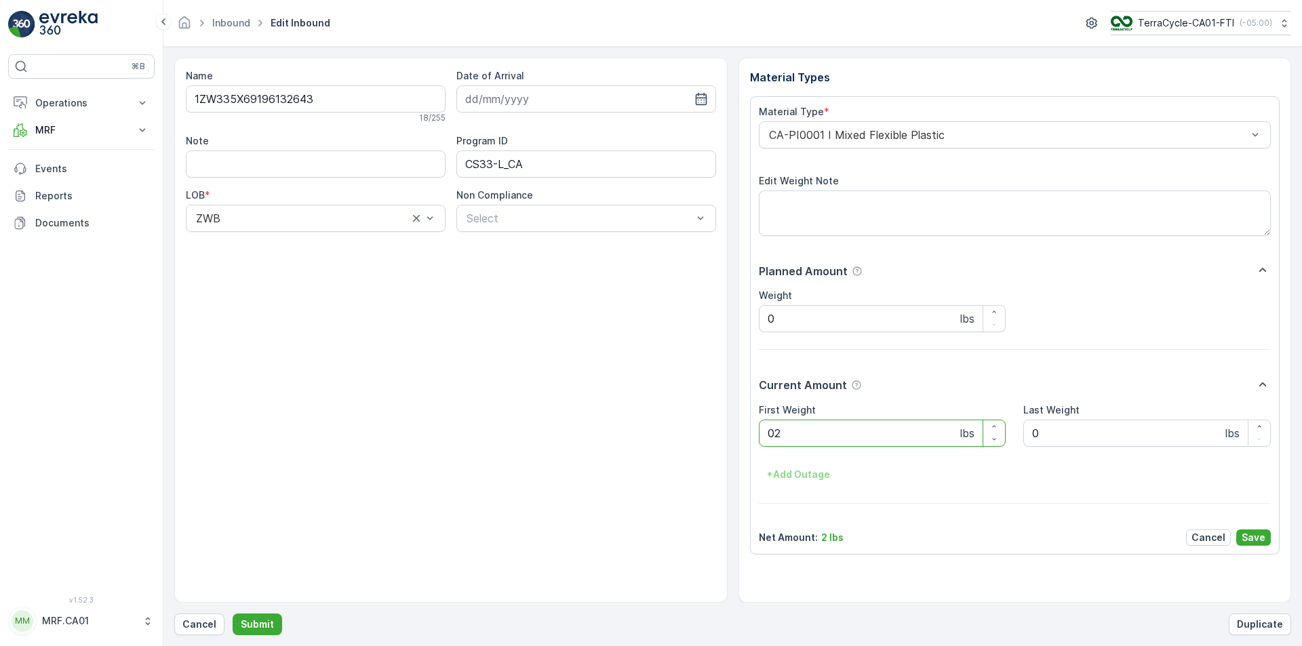
type Weight "024"
click at [233, 614] on button "Submit" at bounding box center [258, 625] width 50 height 22
type Weight "026"
click at [233, 614] on button "Submit" at bounding box center [258, 625] width 50 height 22
type Weight "045"
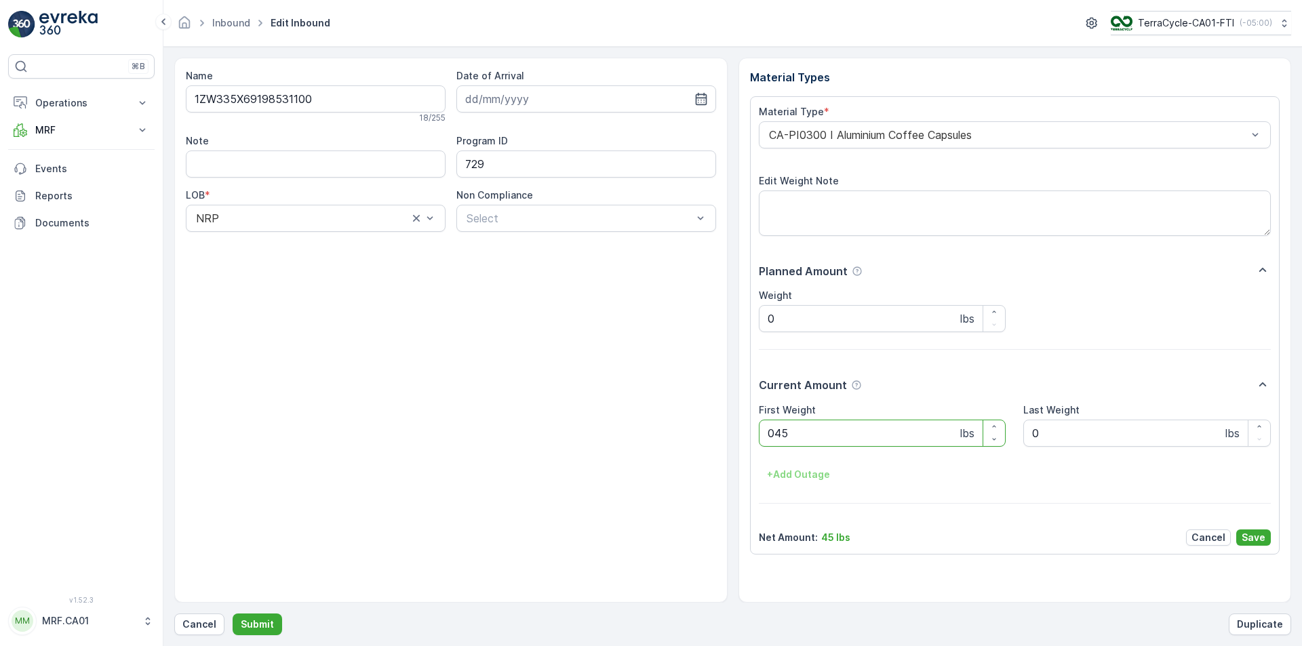
click at [233, 614] on button "Submit" at bounding box center [258, 625] width 50 height 22
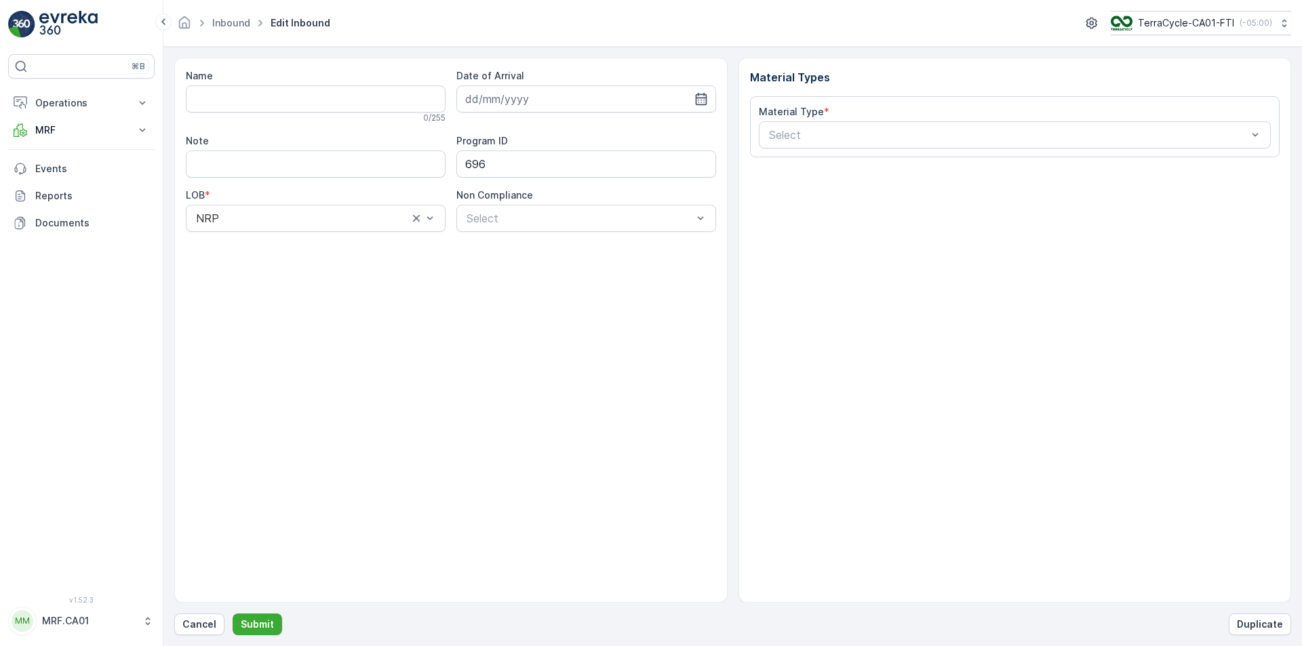
type input "1ZW335X69192350727"
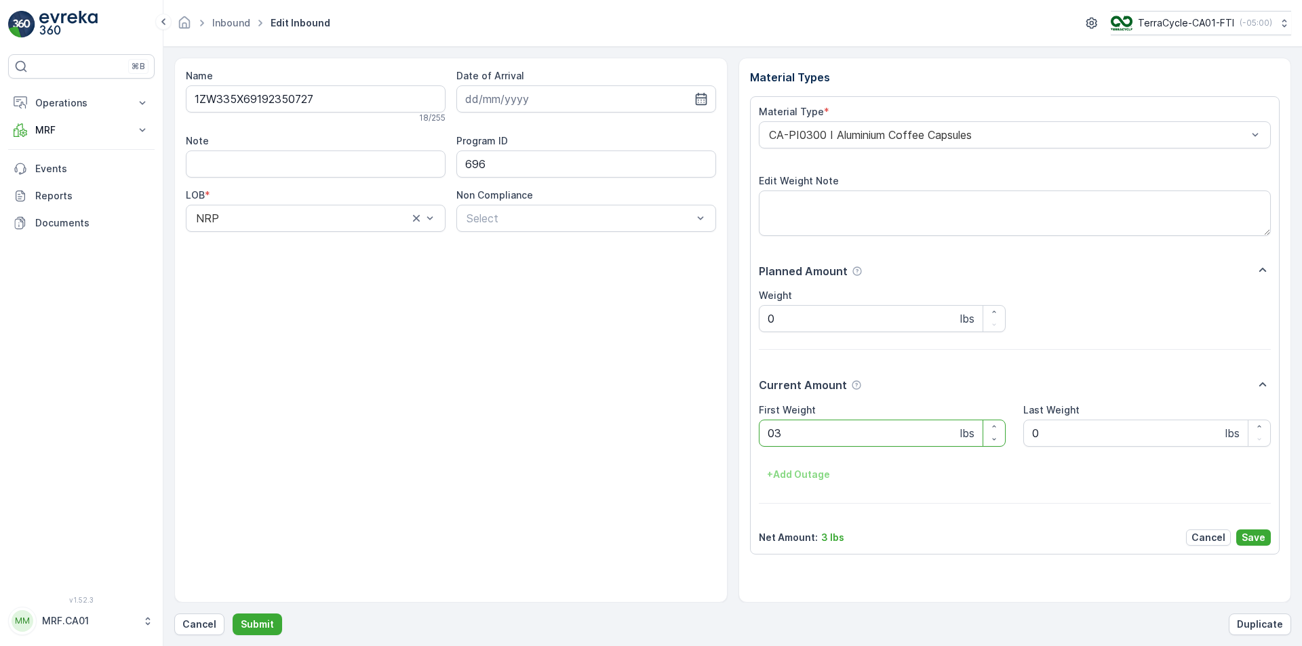
type Weight "032"
click at [233, 614] on button "Submit" at bounding box center [258, 625] width 50 height 22
type Weight "033"
click at [233, 614] on button "Submit" at bounding box center [258, 625] width 50 height 22
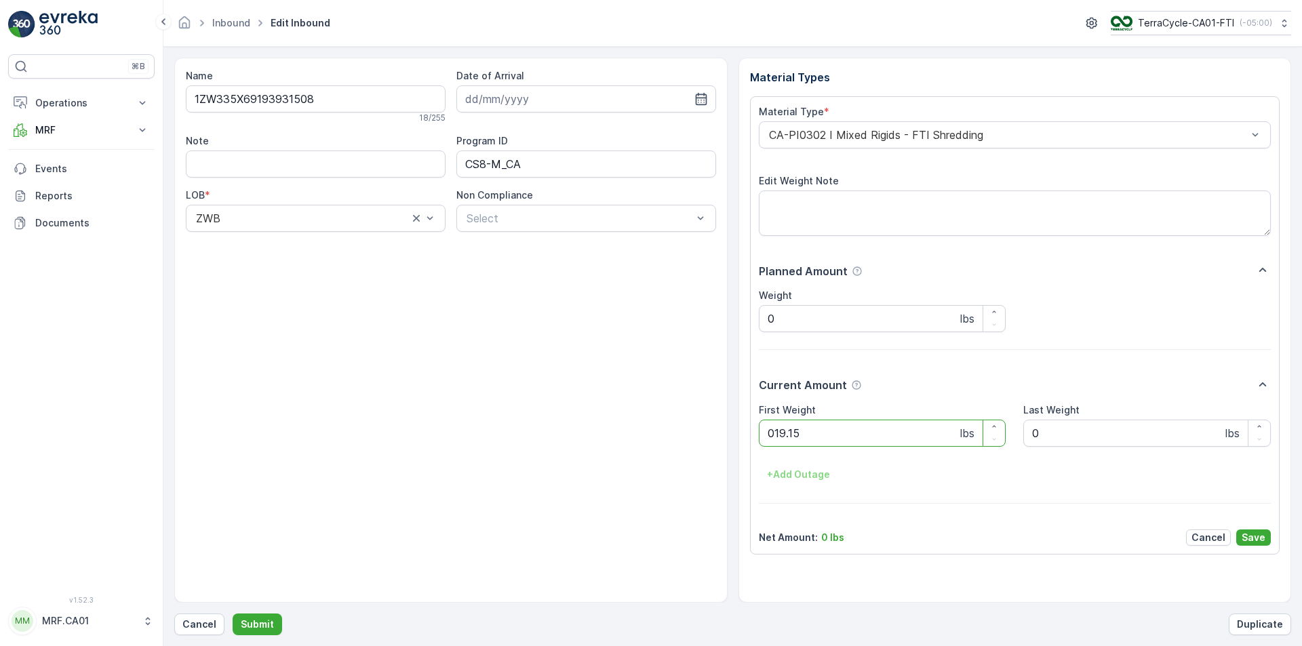
click at [233, 614] on button "Submit" at bounding box center [258, 625] width 50 height 22
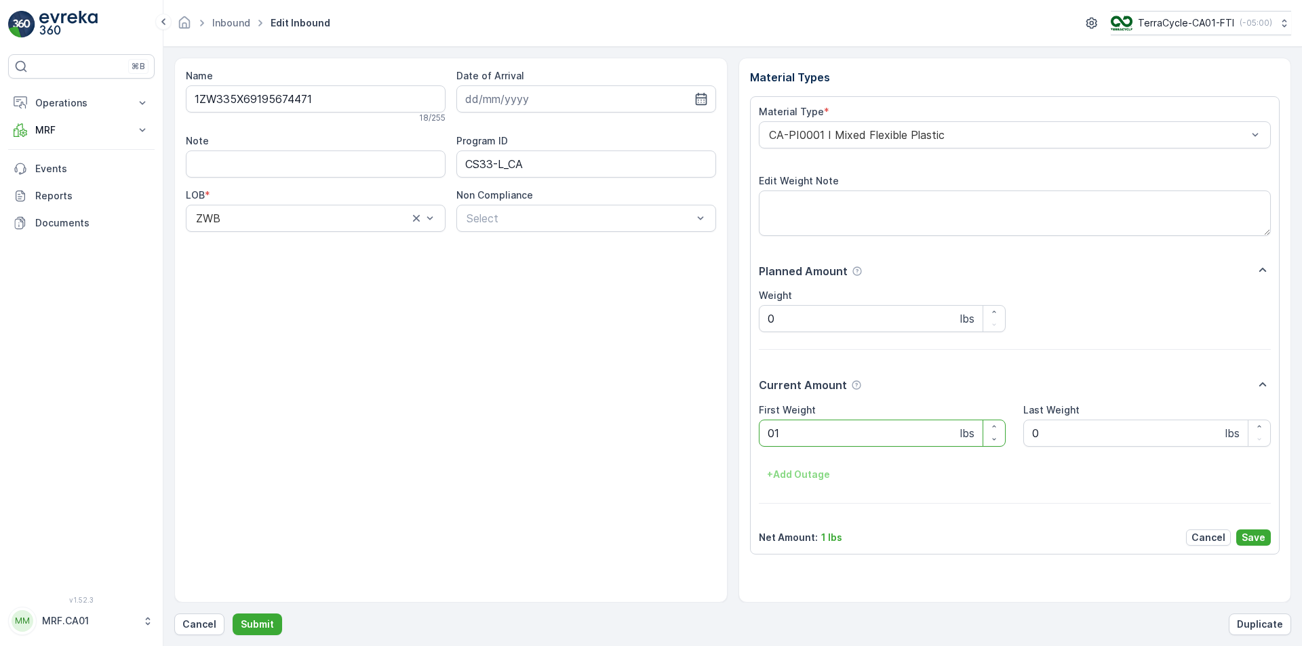
type Weight "017"
click at [233, 614] on button "Submit" at bounding box center [258, 625] width 50 height 22
type Weight "028"
click at [233, 614] on button "Submit" at bounding box center [258, 625] width 50 height 22
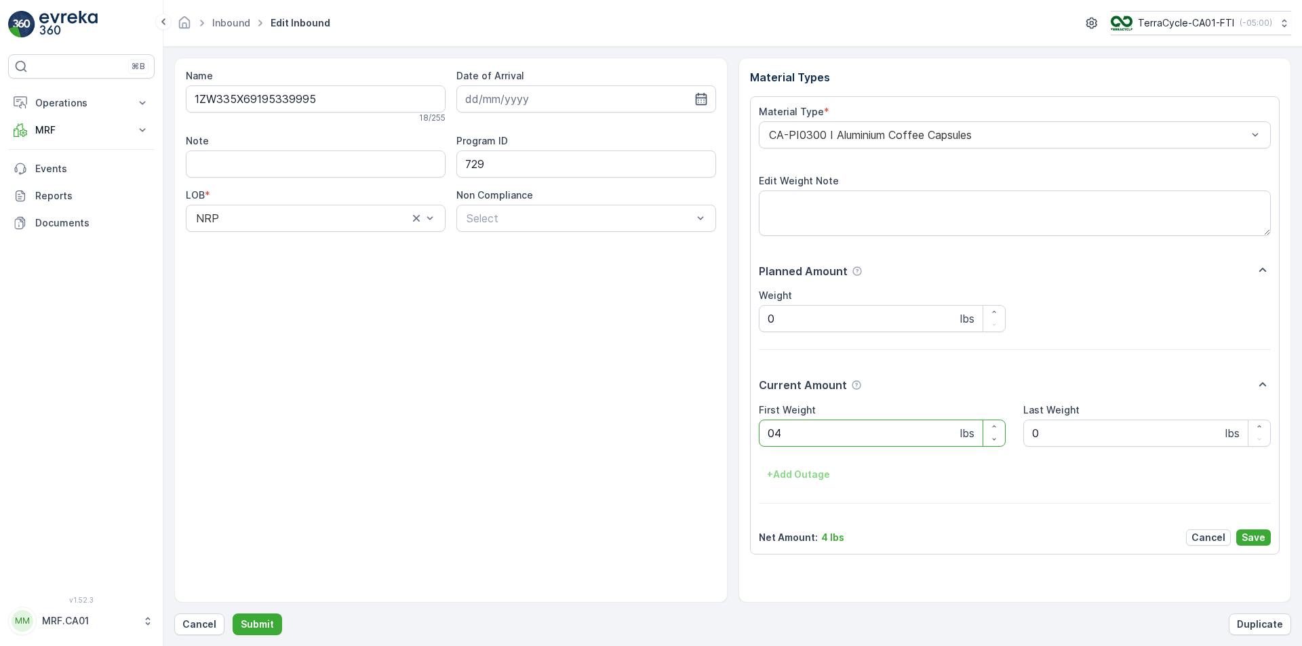
type Weight "042"
click at [233, 614] on button "Submit" at bounding box center [258, 625] width 50 height 22
type Weight "035"
click at [233, 614] on button "Submit" at bounding box center [258, 625] width 50 height 22
type Weight "028"
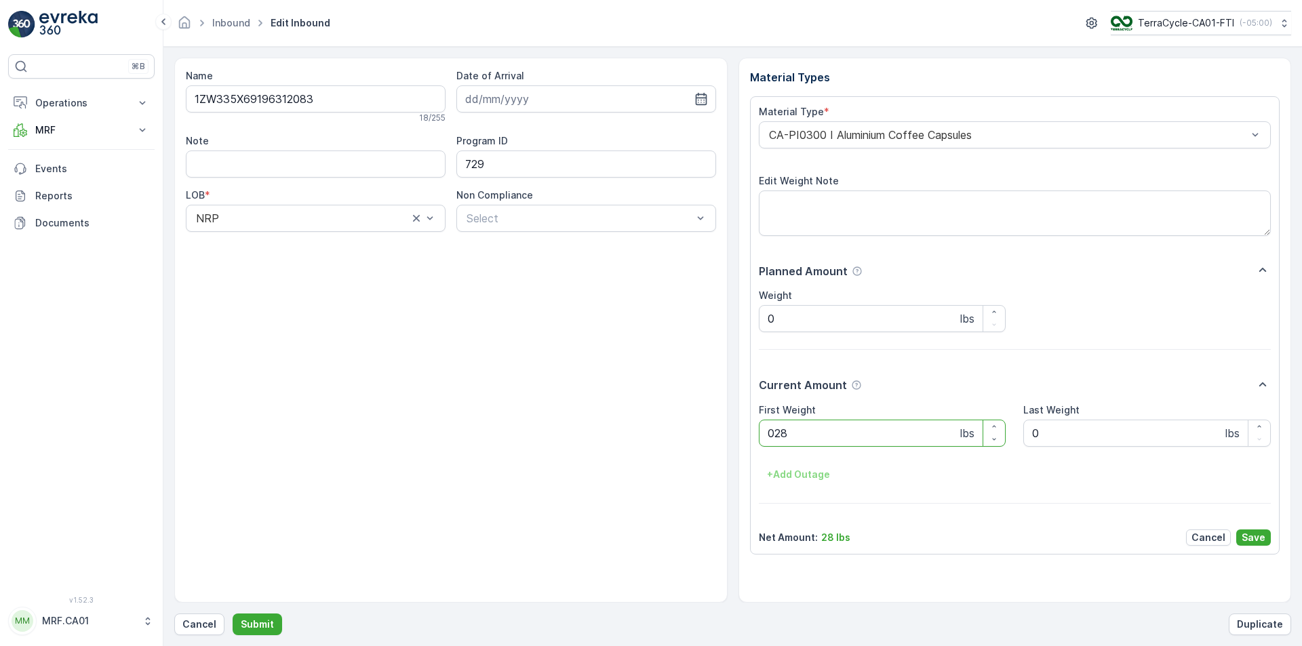
click at [233, 614] on button "Submit" at bounding box center [258, 625] width 50 height 22
type Weight "032"
click at [233, 614] on button "Submit" at bounding box center [258, 625] width 50 height 22
type Weight "037"
click at [233, 614] on button "Submit" at bounding box center [258, 625] width 50 height 22
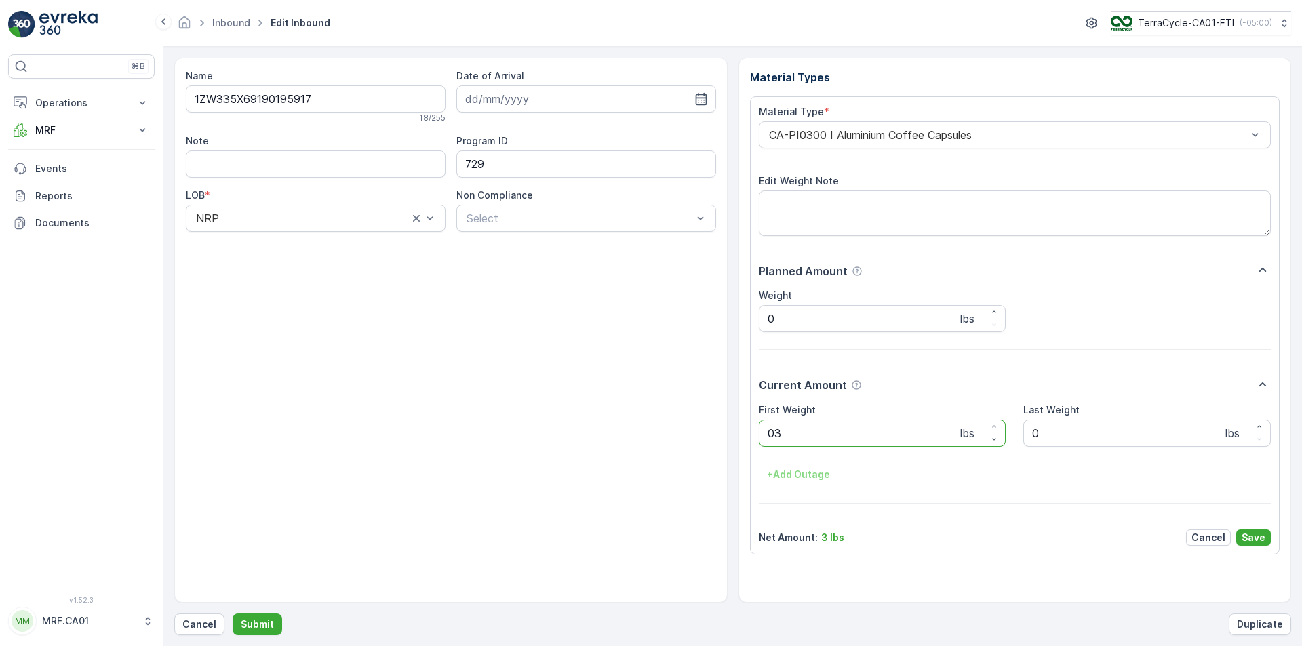
type Weight "038"
click at [233, 614] on button "Submit" at bounding box center [258, 625] width 50 height 22
type Weight "044"
click at [233, 614] on button "Submit" at bounding box center [258, 625] width 50 height 22
type Weight "047"
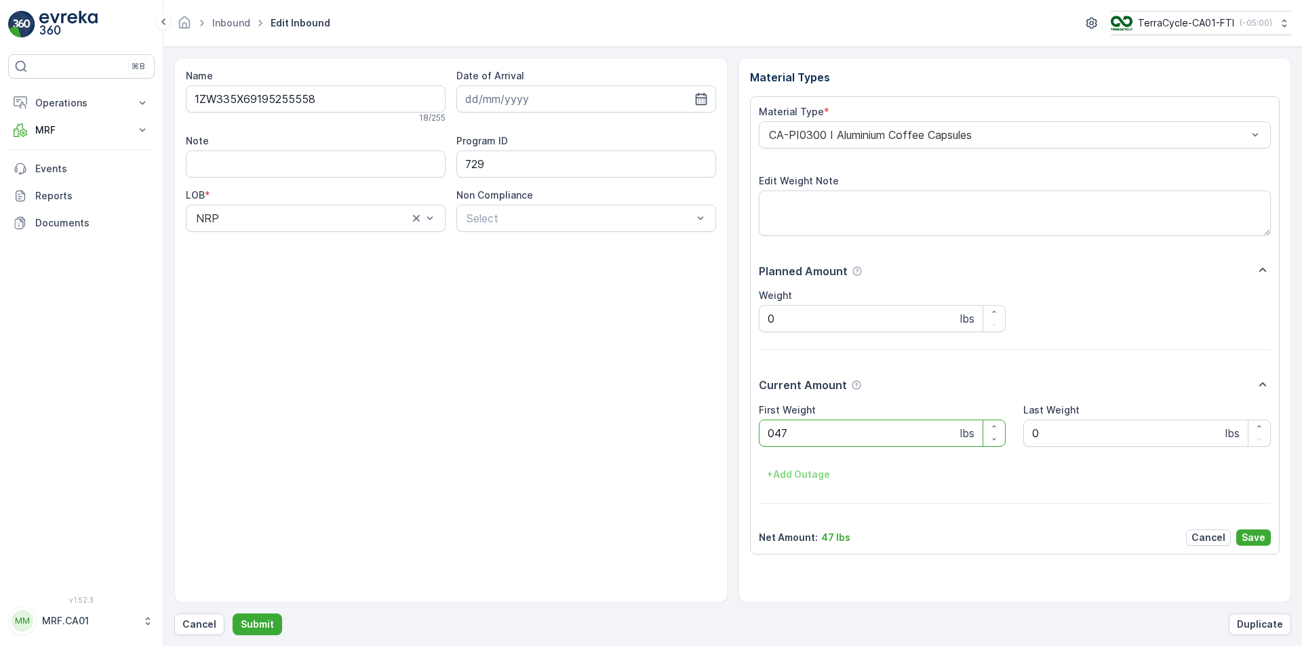
click at [233, 614] on button "Submit" at bounding box center [258, 625] width 50 height 22
type Weight "031"
click at [233, 614] on button "Submit" at bounding box center [258, 625] width 50 height 22
type Weight "037"
click at [233, 614] on button "Submit" at bounding box center [258, 625] width 50 height 22
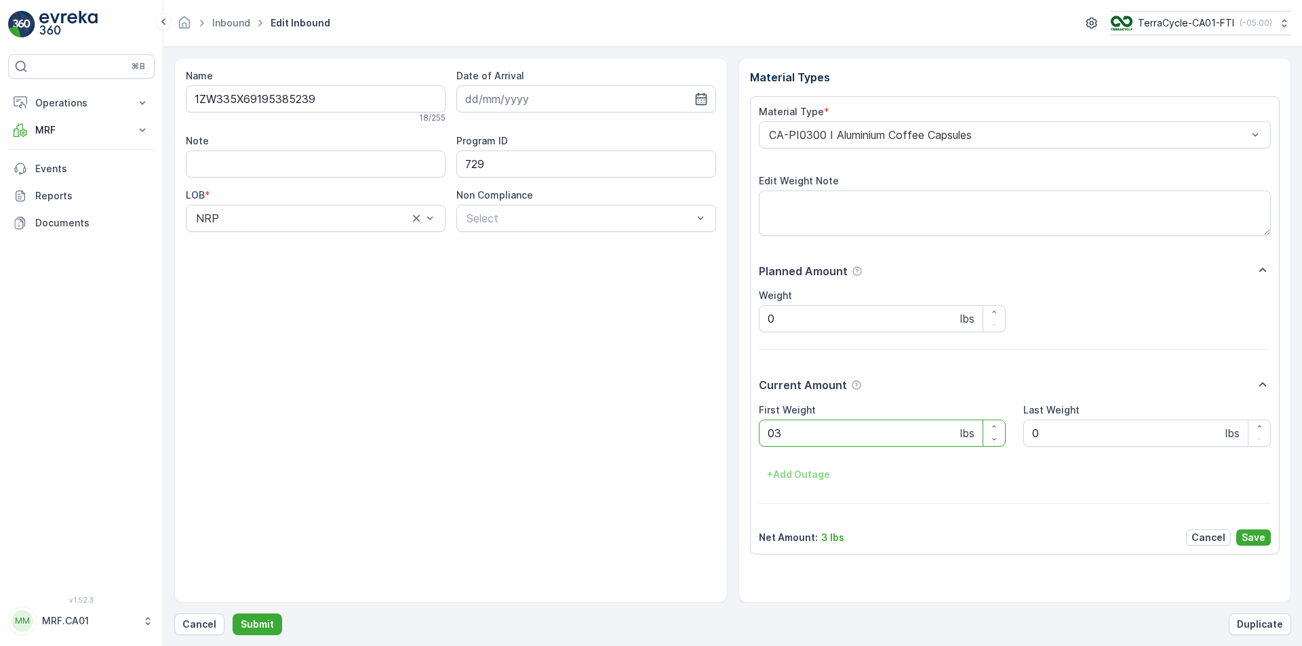
type Weight "034"
click at [233, 614] on button "Submit" at bounding box center [258, 625] width 50 height 22
type Weight "040"
click at [233, 614] on button "Submit" at bounding box center [258, 625] width 50 height 22
type Weight "061"
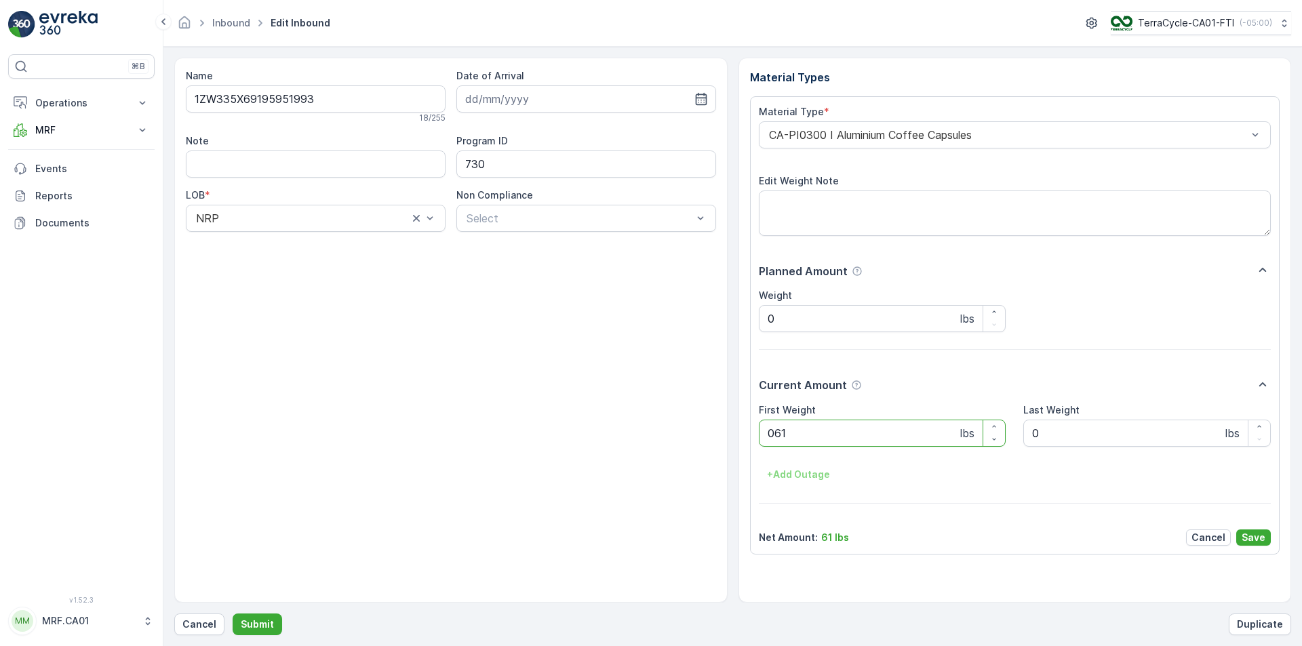
click at [233, 614] on button "Submit" at bounding box center [258, 625] width 50 height 22
type Weight "038"
click at [233, 614] on button "Submit" at bounding box center [258, 625] width 50 height 22
type Weight "028"
click at [233, 614] on button "Submit" at bounding box center [258, 625] width 50 height 22
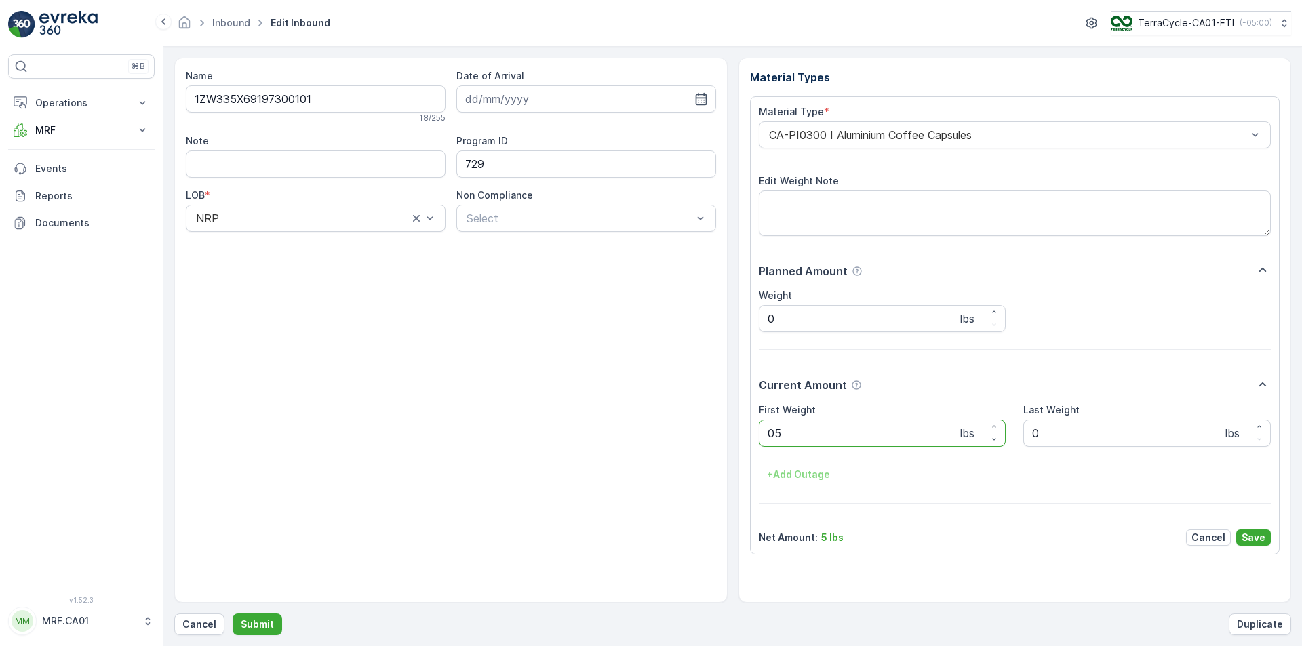
type Weight "050"
click at [233, 614] on button "Submit" at bounding box center [258, 625] width 50 height 22
type Weight "079"
click at [233, 614] on button "Submit" at bounding box center [258, 625] width 50 height 22
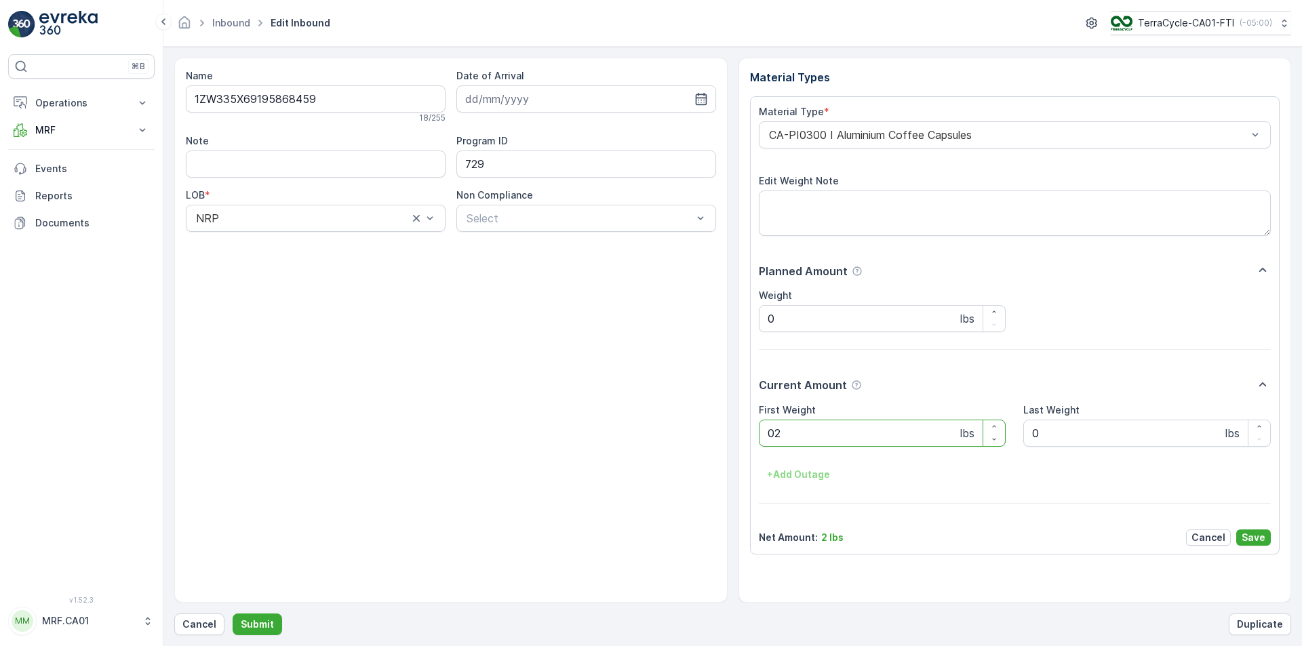
type Weight "027"
click at [233, 614] on button "Submit" at bounding box center [258, 625] width 50 height 22
type Weight "039"
click at [233, 614] on button "Submit" at bounding box center [258, 625] width 50 height 22
type Weight "025"
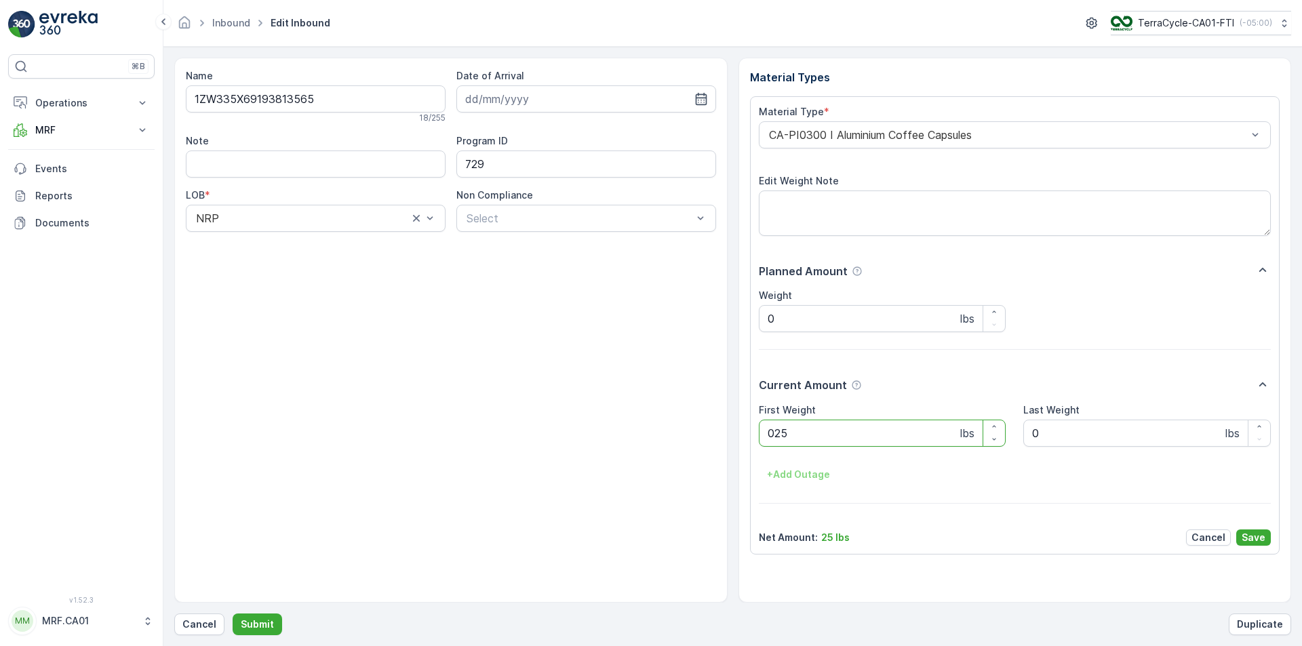
click at [233, 614] on button "Submit" at bounding box center [258, 625] width 50 height 22
type Weight "034"
click at [233, 614] on button "Submit" at bounding box center [258, 625] width 50 height 22
type Weight "034"
click at [233, 614] on button "Submit" at bounding box center [258, 625] width 50 height 22
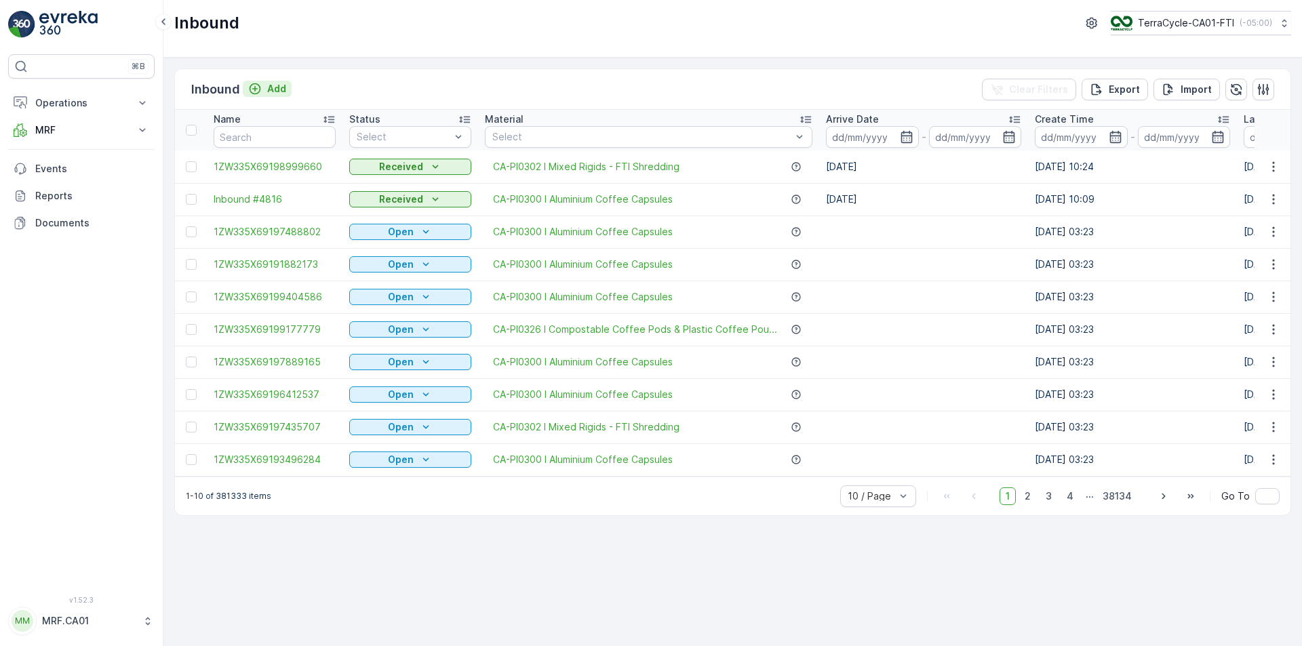
click at [281, 92] on p "Add" at bounding box center [276, 89] width 19 height 14
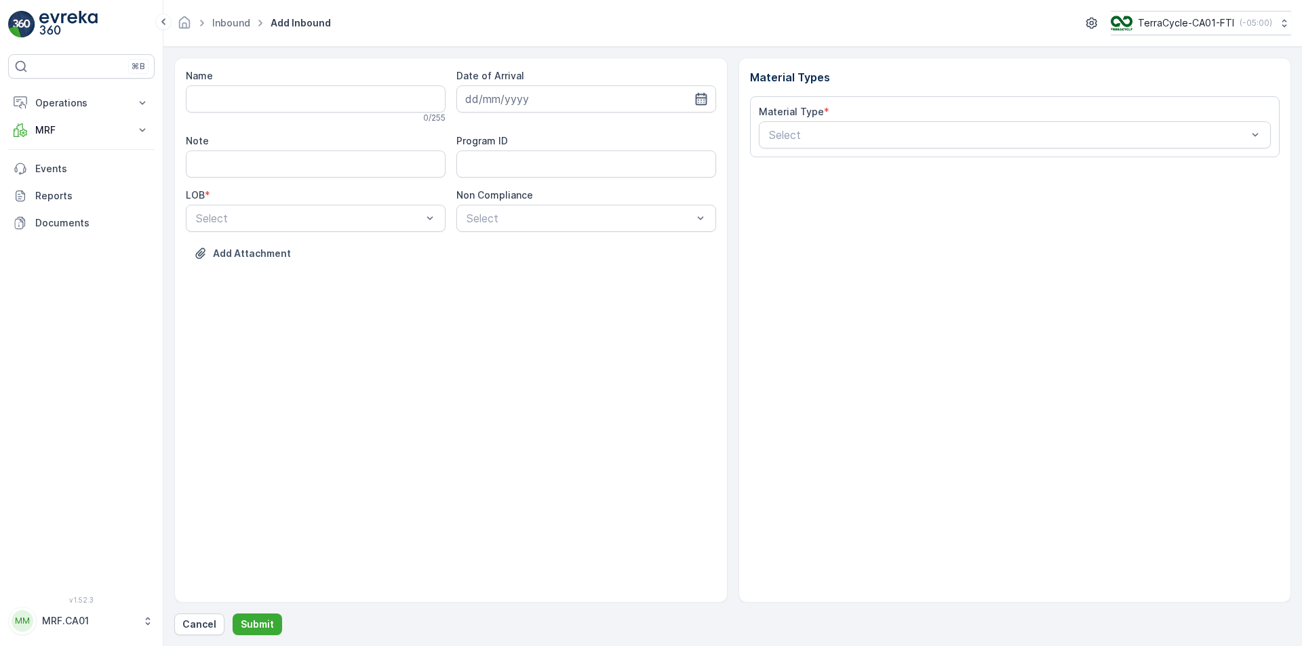
click at [700, 99] on icon "button" at bounding box center [701, 99] width 14 height 14
click at [529, 239] on div "14" at bounding box center [528, 240] width 22 height 22
type input "[DATE]"
click at [385, 248] on div "NRP" at bounding box center [315, 251] width 243 height 12
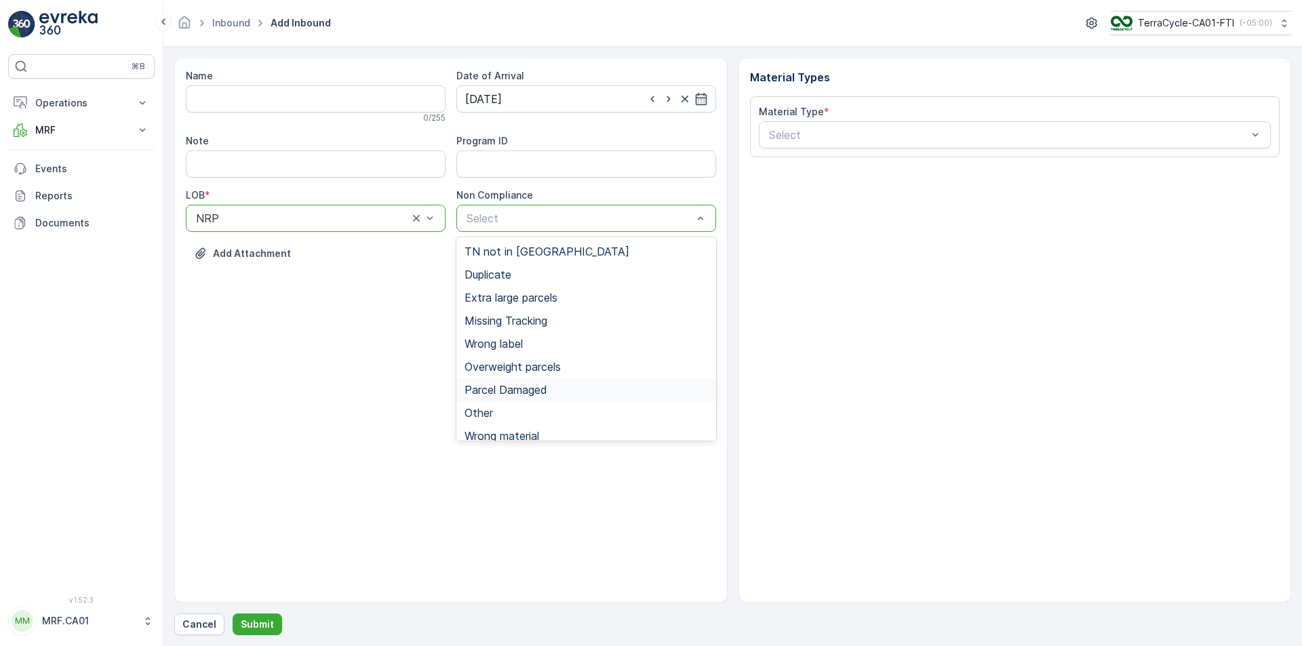
click at [515, 387] on span "Parcel Damaged" at bounding box center [506, 390] width 83 height 12
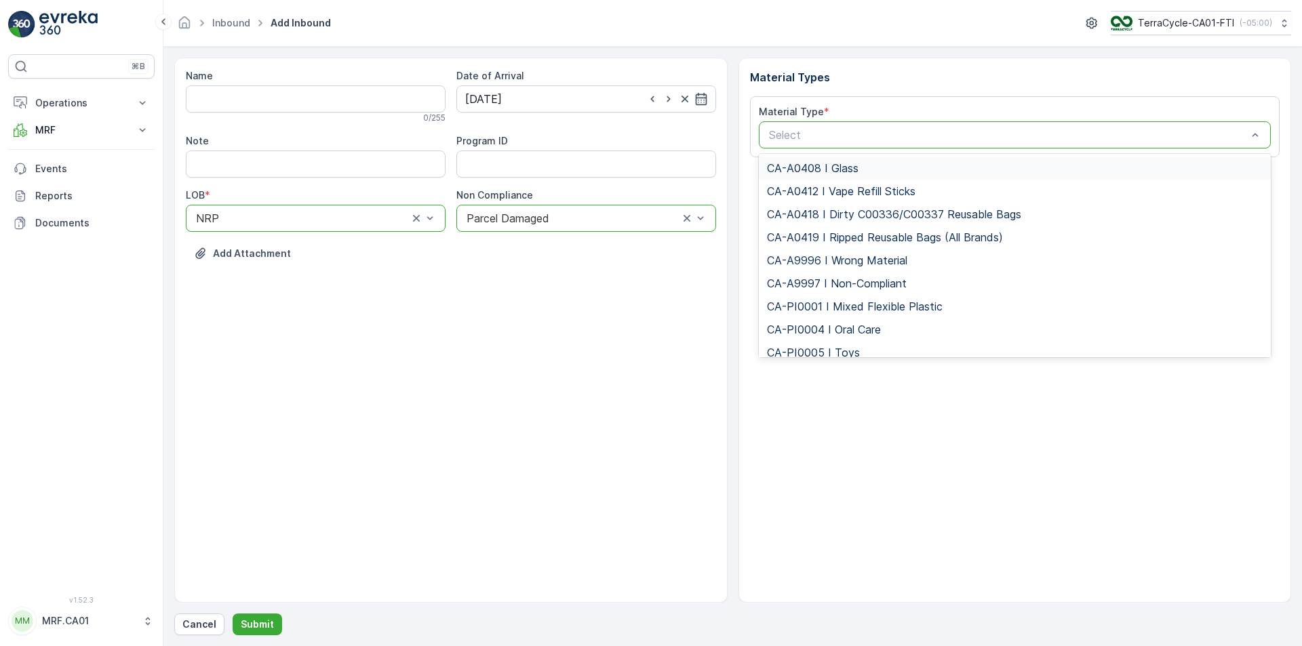
click at [801, 145] on div "Select" at bounding box center [1015, 134] width 513 height 27
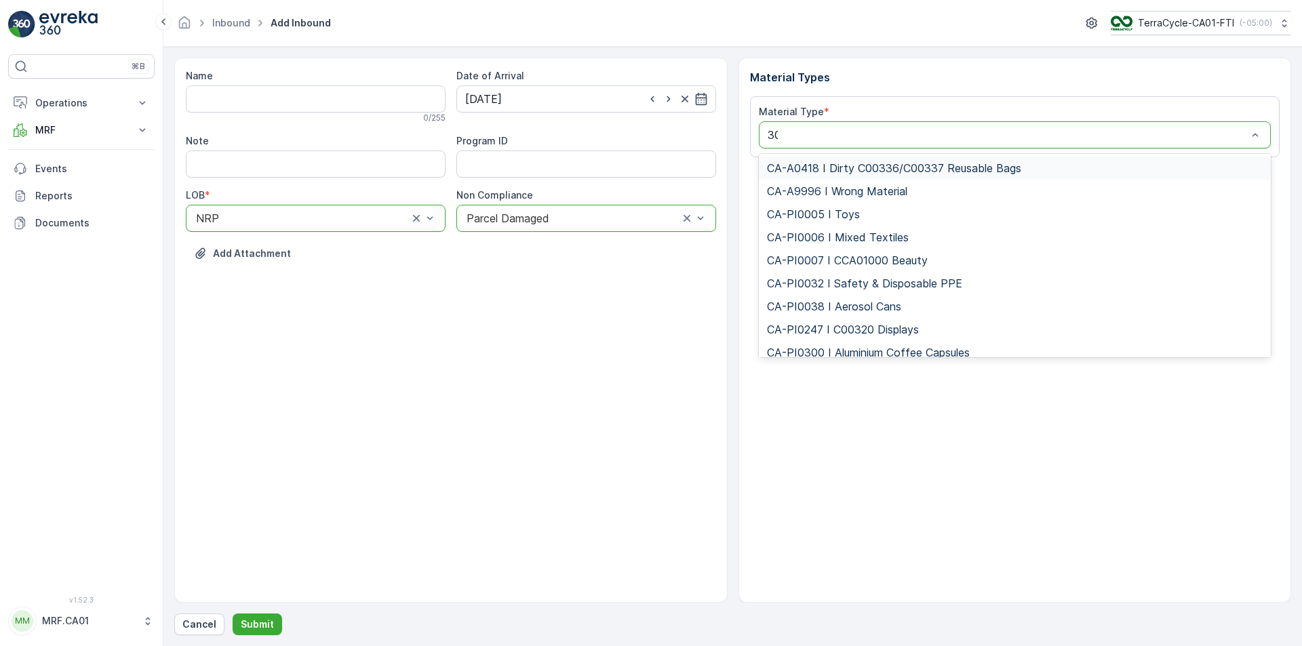
type input "300"
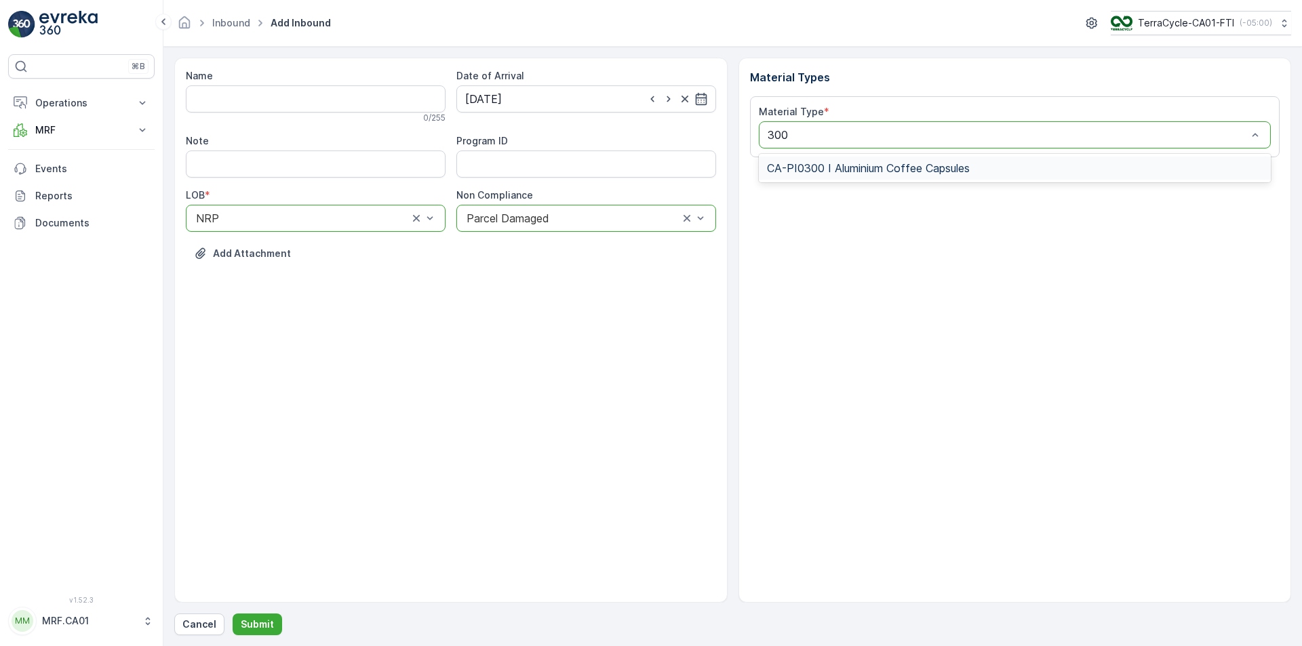
click at [833, 170] on span "CA-PI0300 I Aluminium Coffee Capsules" at bounding box center [868, 168] width 203 height 12
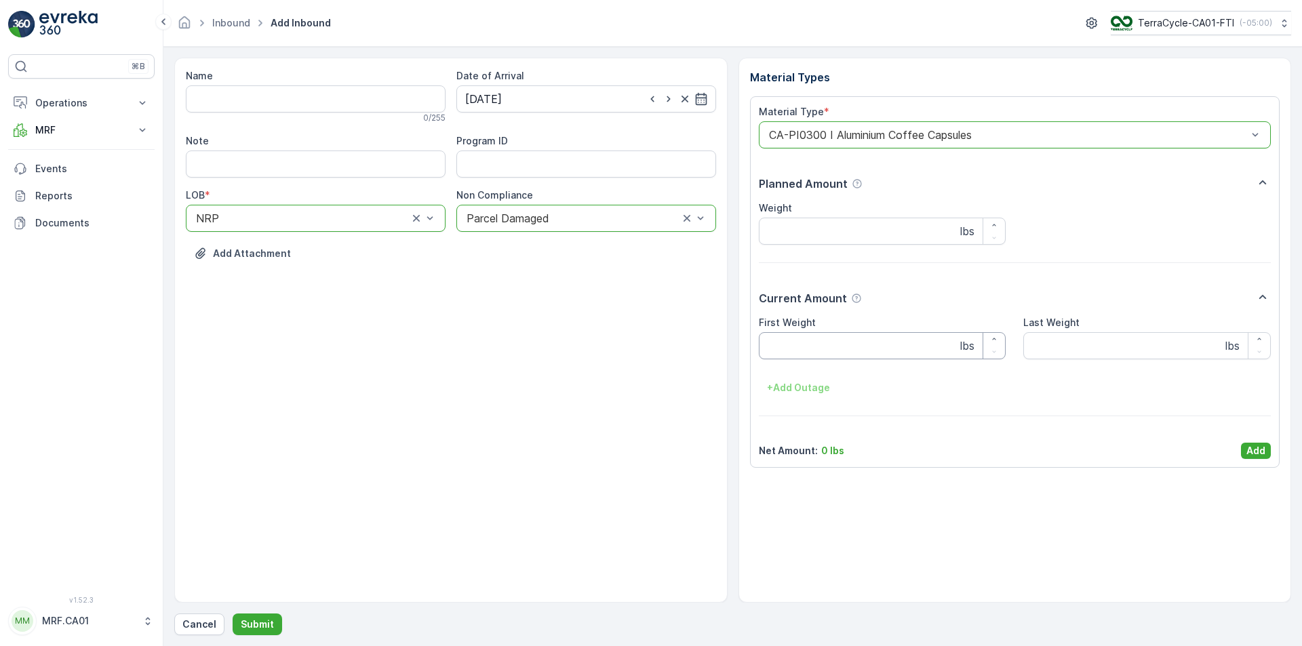
click at [821, 334] on Weight "First Weight" at bounding box center [883, 345] width 248 height 27
type Weight "41"
click at [1257, 455] on p "Add" at bounding box center [1255, 451] width 19 height 14
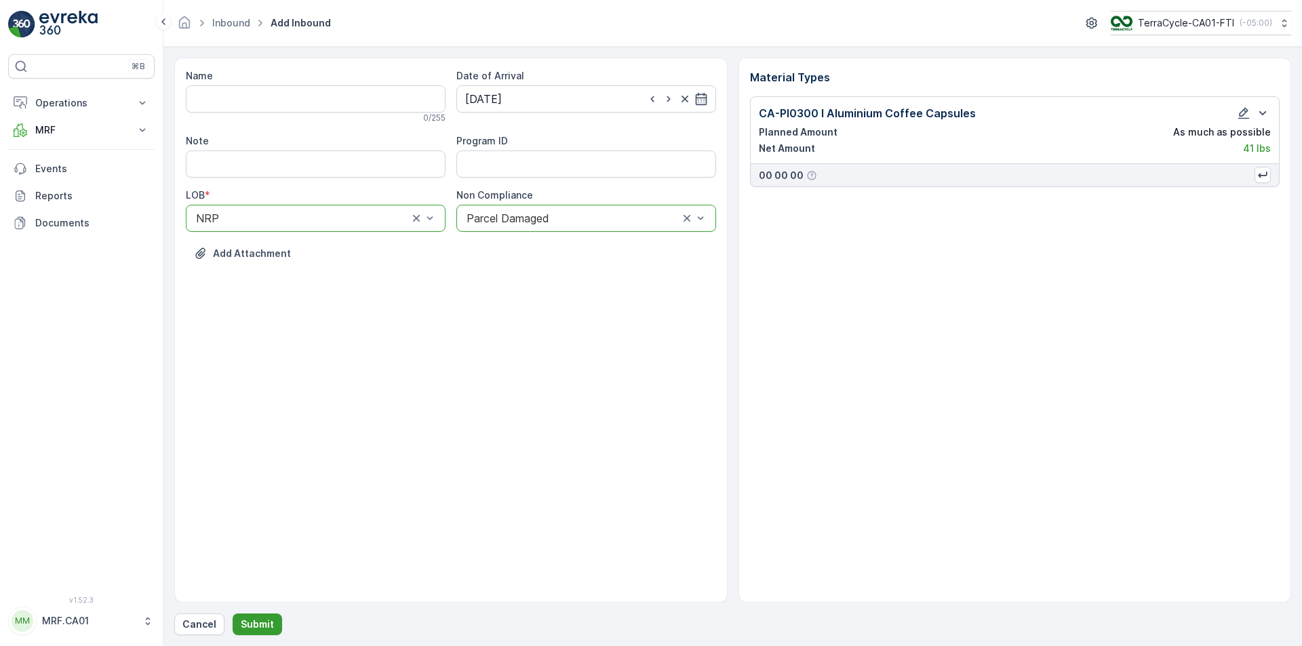
click at [264, 626] on p "Submit" at bounding box center [257, 625] width 33 height 14
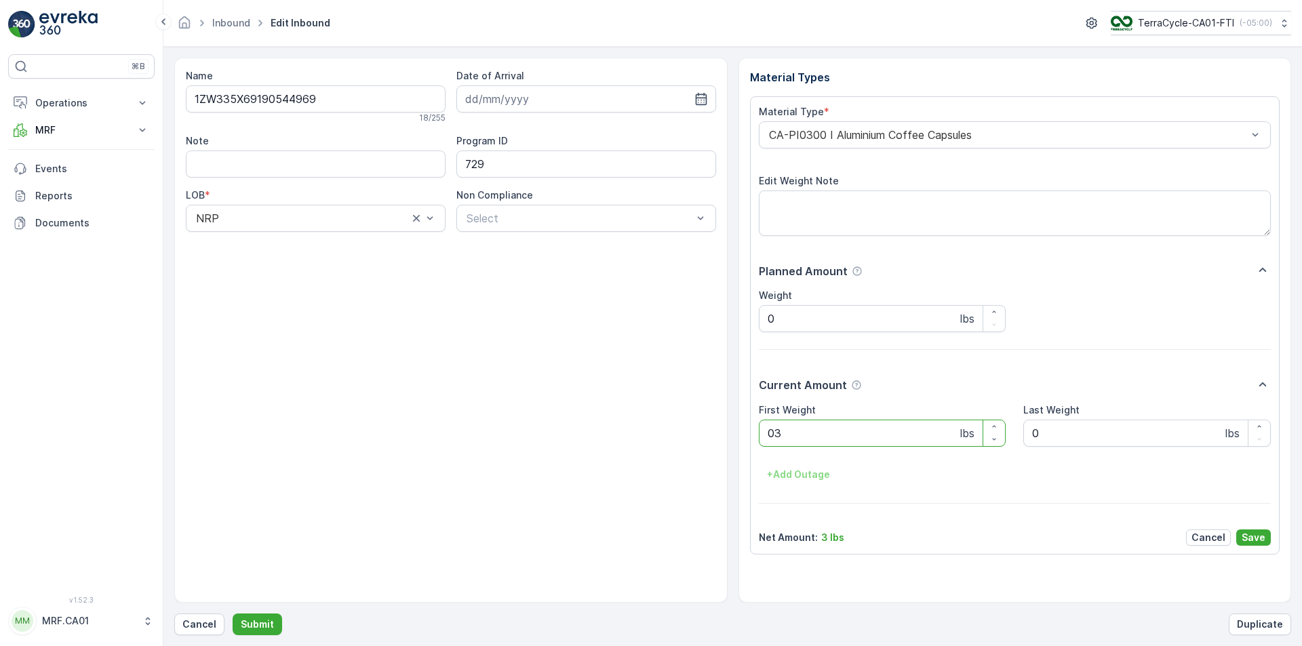
type Weight "032"
click at [233, 614] on button "Submit" at bounding box center [258, 625] width 50 height 22
type Weight "033"
click at [233, 614] on button "Submit" at bounding box center [258, 625] width 50 height 22
type Weight "035"
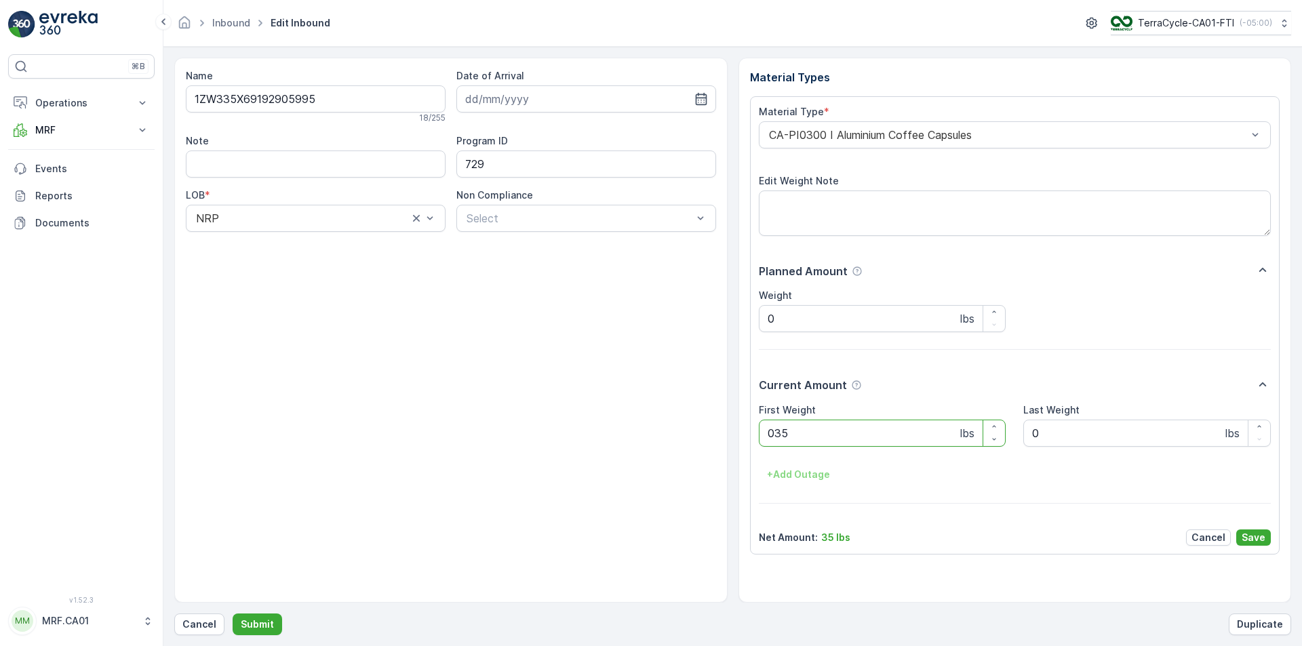
click at [233, 614] on button "Submit" at bounding box center [258, 625] width 50 height 22
type Weight "037"
click at [233, 614] on button "Submit" at bounding box center [258, 625] width 50 height 22
type Weight "037"
click at [233, 614] on button "Submit" at bounding box center [258, 625] width 50 height 22
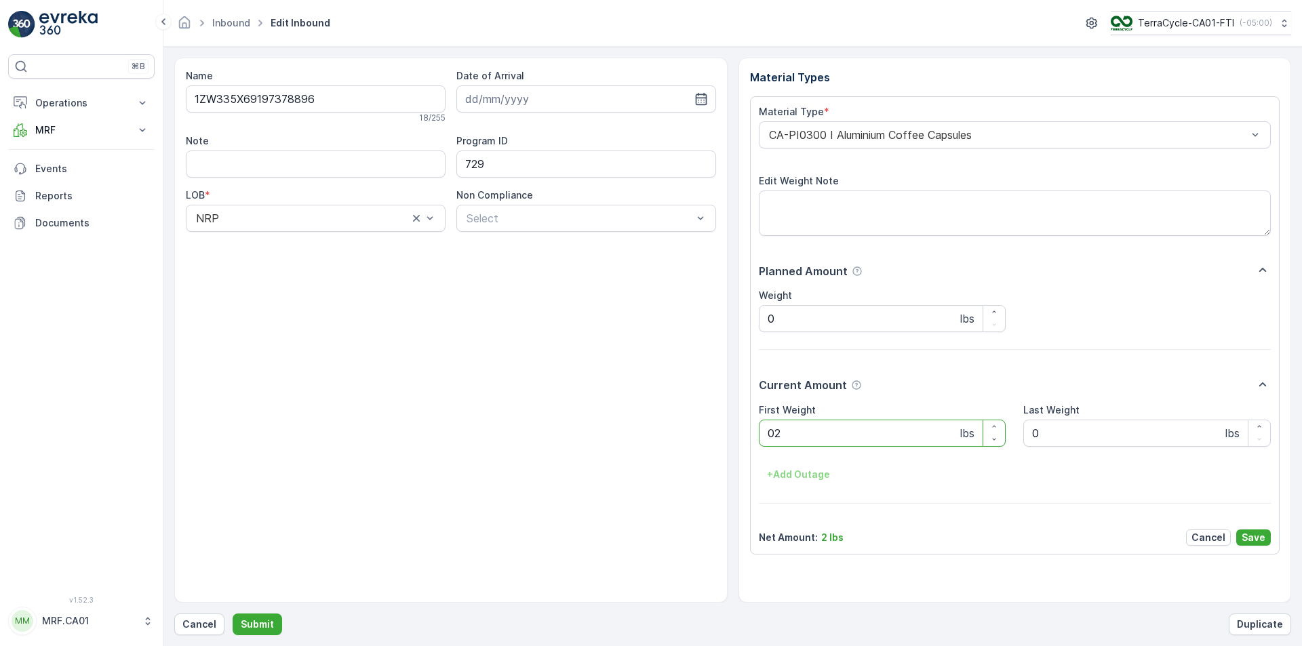
type Weight "025"
click at [233, 614] on button "Submit" at bounding box center [258, 625] width 50 height 22
type Weight "040"
click at [233, 614] on button "Submit" at bounding box center [258, 625] width 50 height 22
type Weight "037"
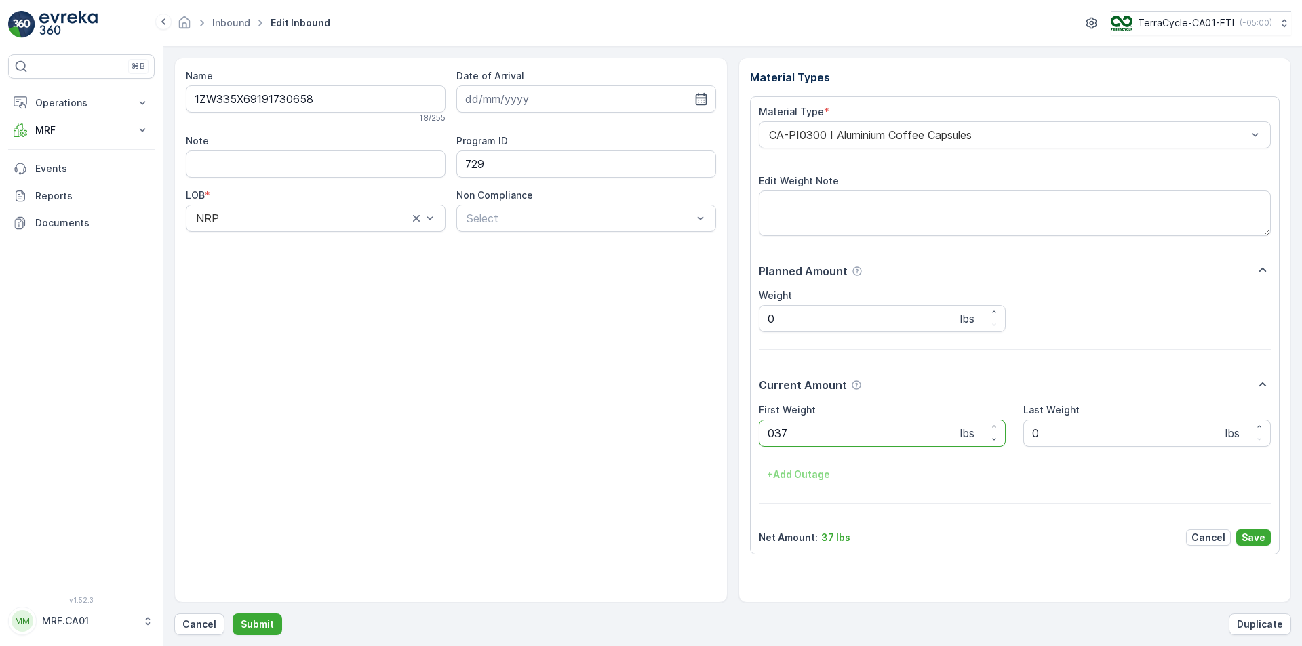
click at [233, 614] on button "Submit" at bounding box center [258, 625] width 50 height 22
type Weight "042"
click at [233, 614] on button "Submit" at bounding box center [258, 625] width 50 height 22
type Weight "030"
click at [233, 614] on button "Submit" at bounding box center [258, 625] width 50 height 22
